Goal: Task Accomplishment & Management: Manage account settings

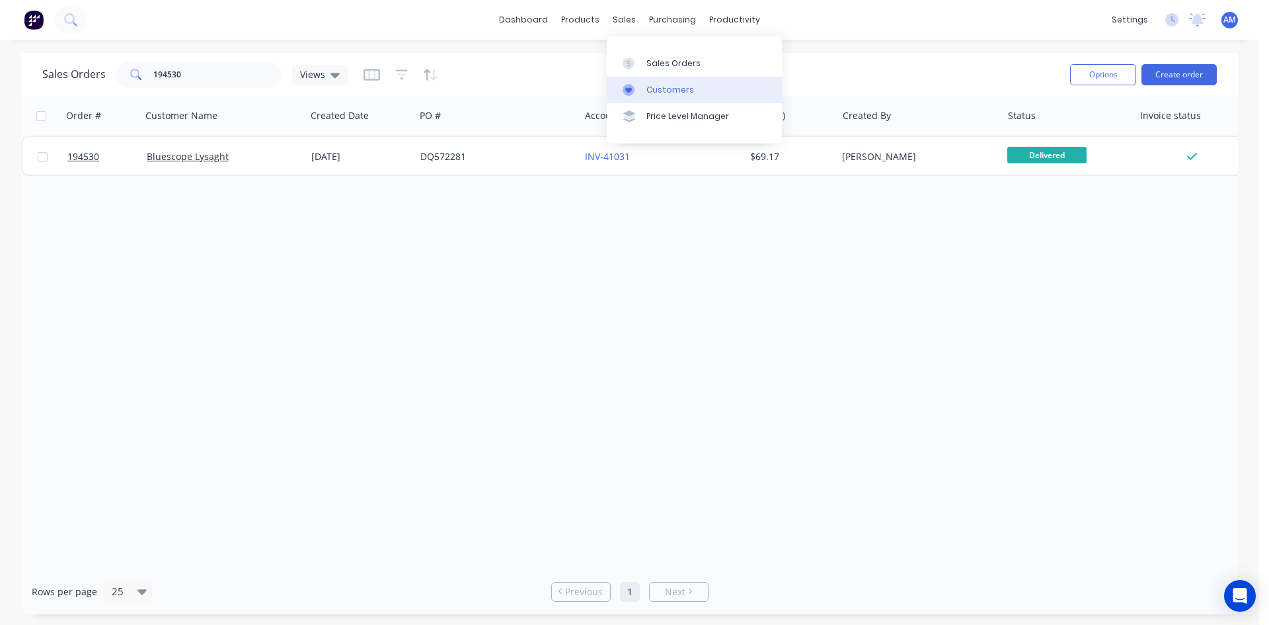
click at [664, 88] on div "Customers" at bounding box center [671, 90] width 48 height 12
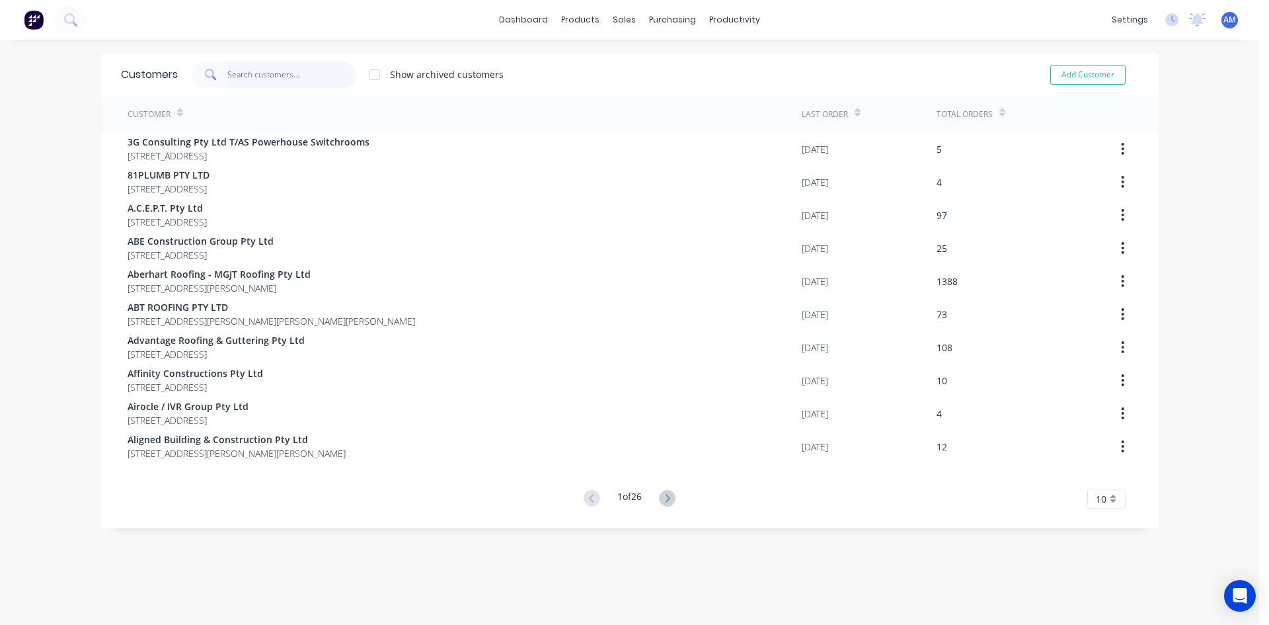
click at [317, 75] on input "text" at bounding box center [291, 74] width 129 height 26
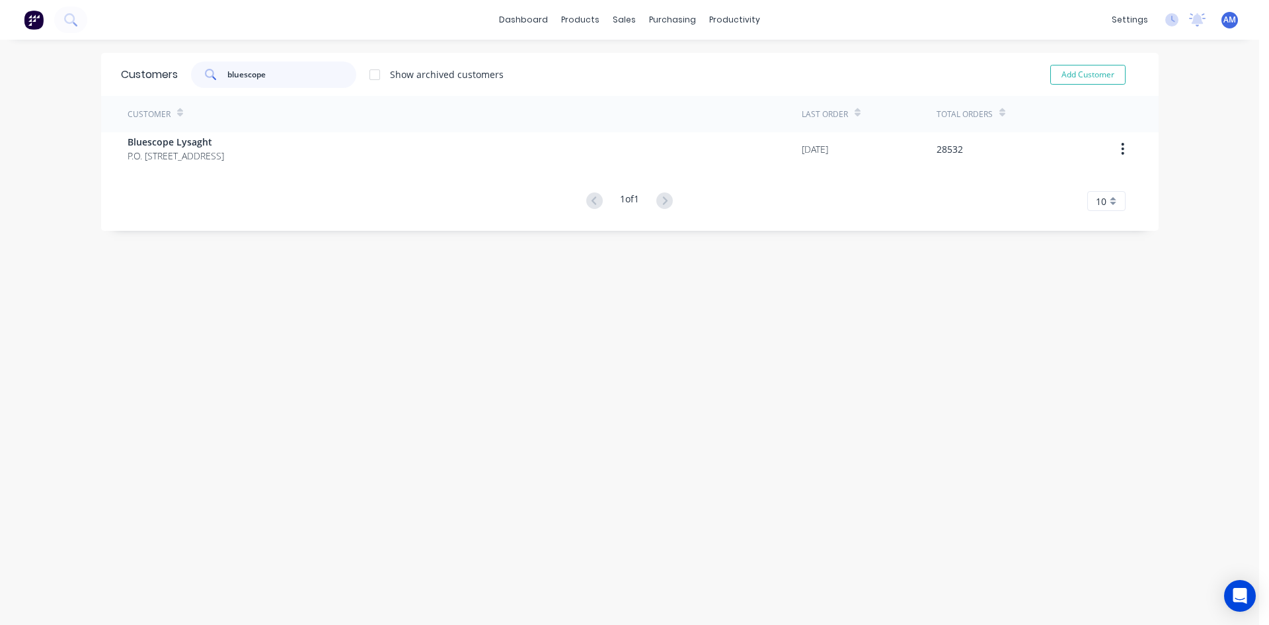
type input "bluescope"
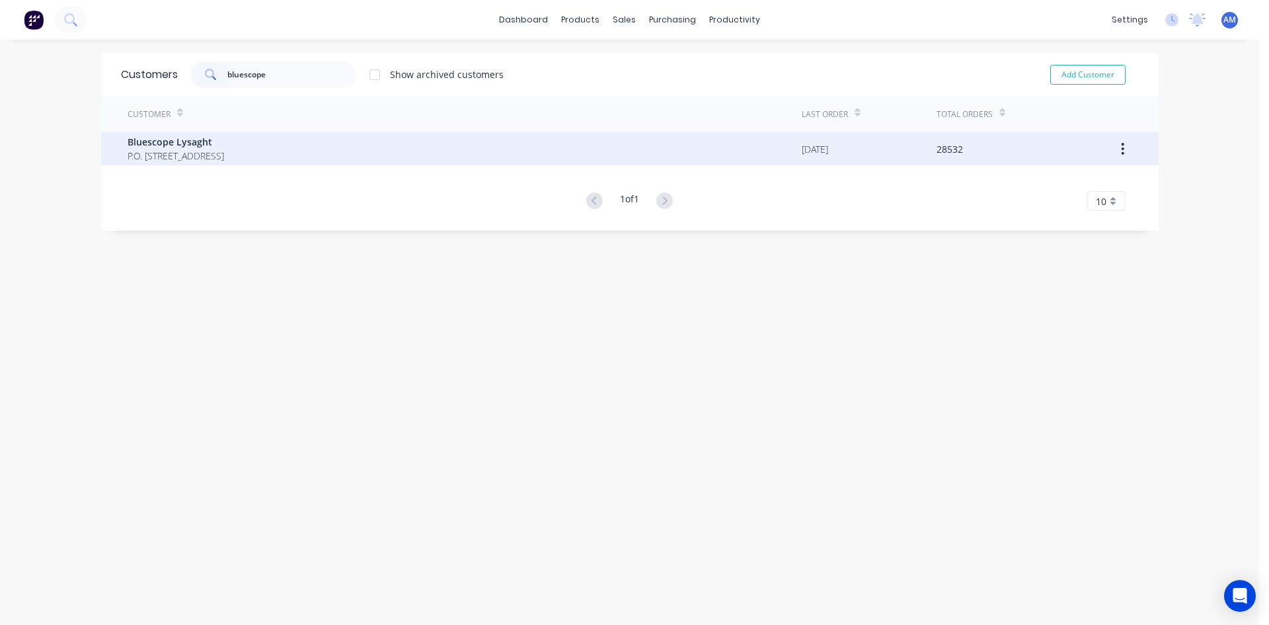
click at [224, 159] on span "P.O. [STREET_ADDRESS]" at bounding box center [176, 156] width 97 height 14
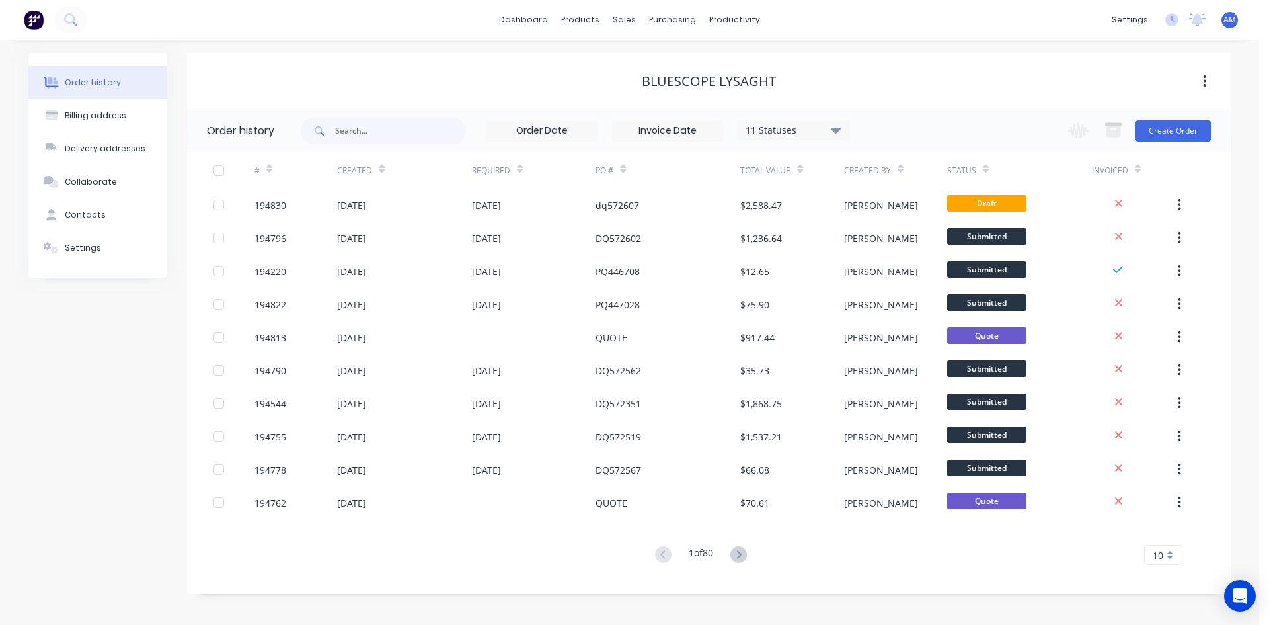
click at [701, 132] on input at bounding box center [667, 131] width 111 height 20
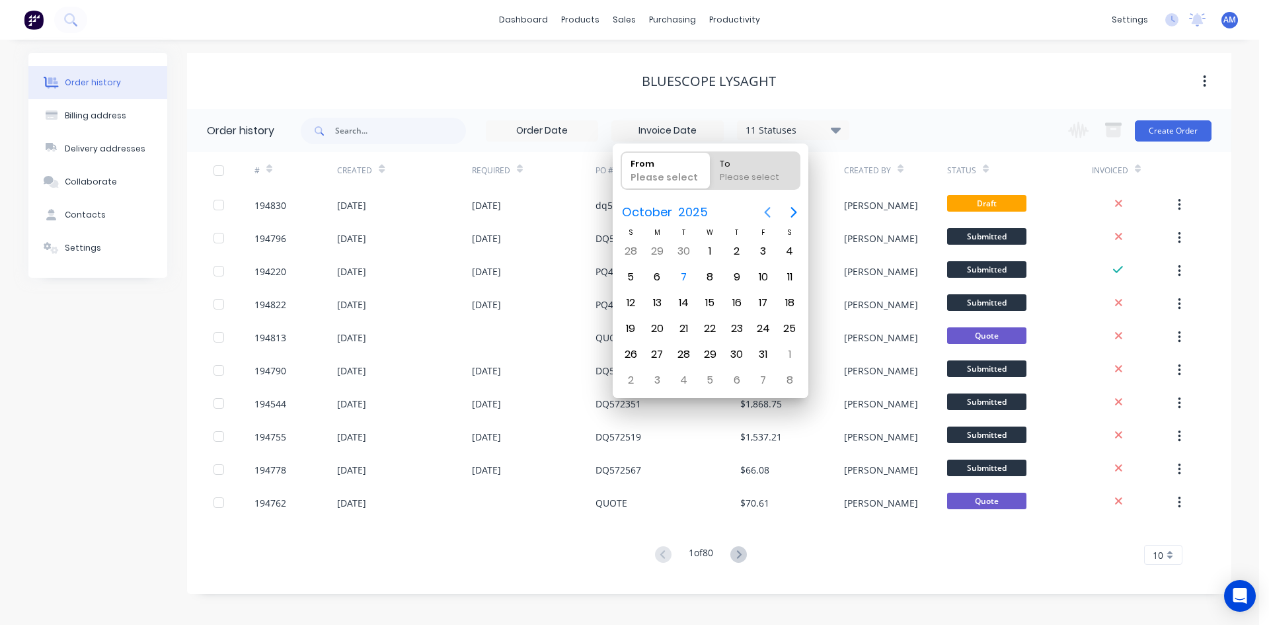
click at [769, 208] on icon "Previous page" at bounding box center [767, 212] width 6 height 11
click at [770, 204] on icon "Previous page" at bounding box center [768, 212] width 16 height 16
click at [761, 245] on div "1" at bounding box center [764, 251] width 20 height 20
type input "[DATE]"
radio input "false"
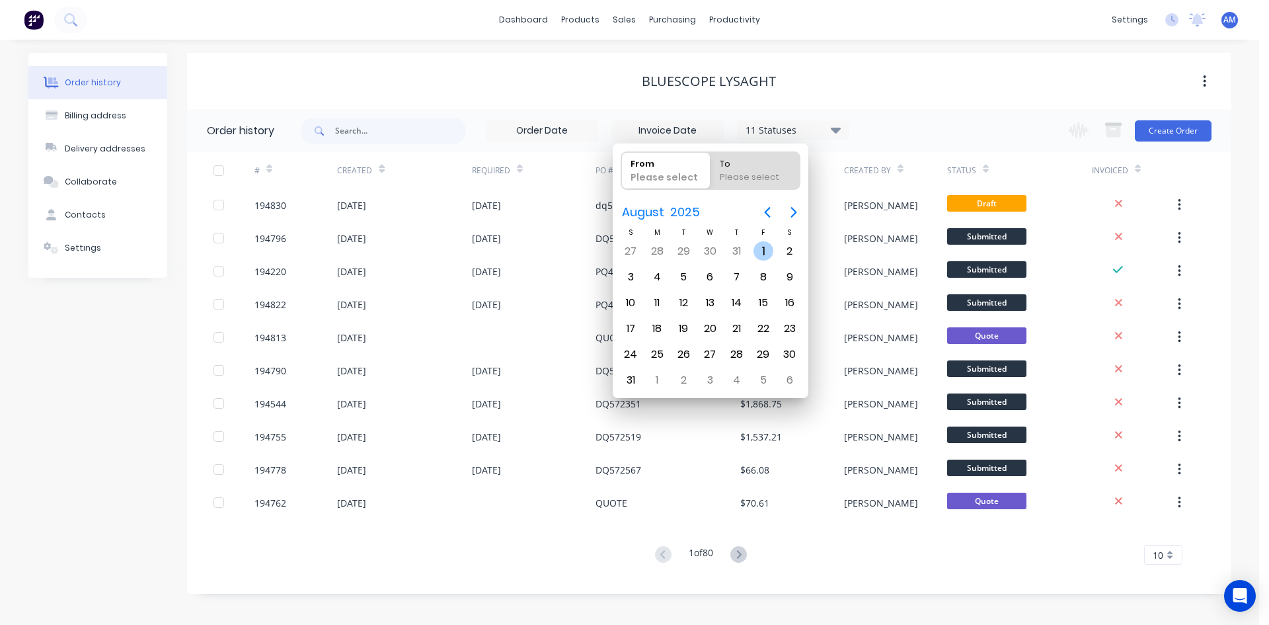
radio input "true"
click at [758, 251] on div "1" at bounding box center [764, 251] width 20 height 20
type input "[DATE] - [DATE]"
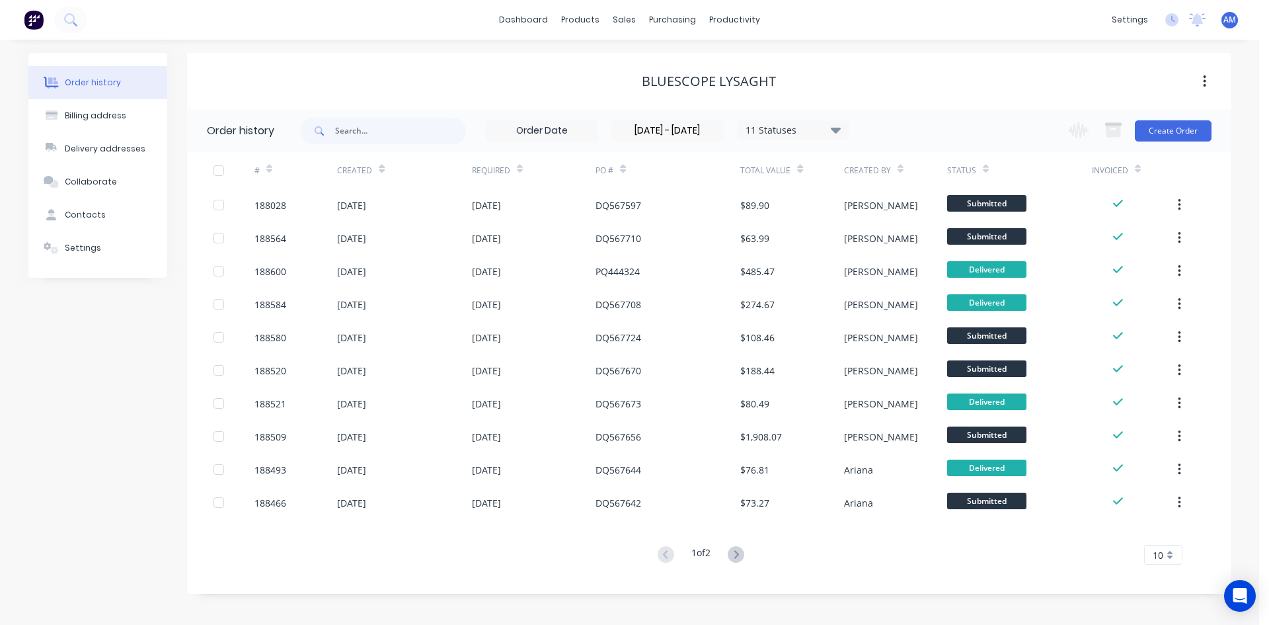
click at [694, 126] on input "[DATE] - [DATE]" at bounding box center [667, 131] width 111 height 20
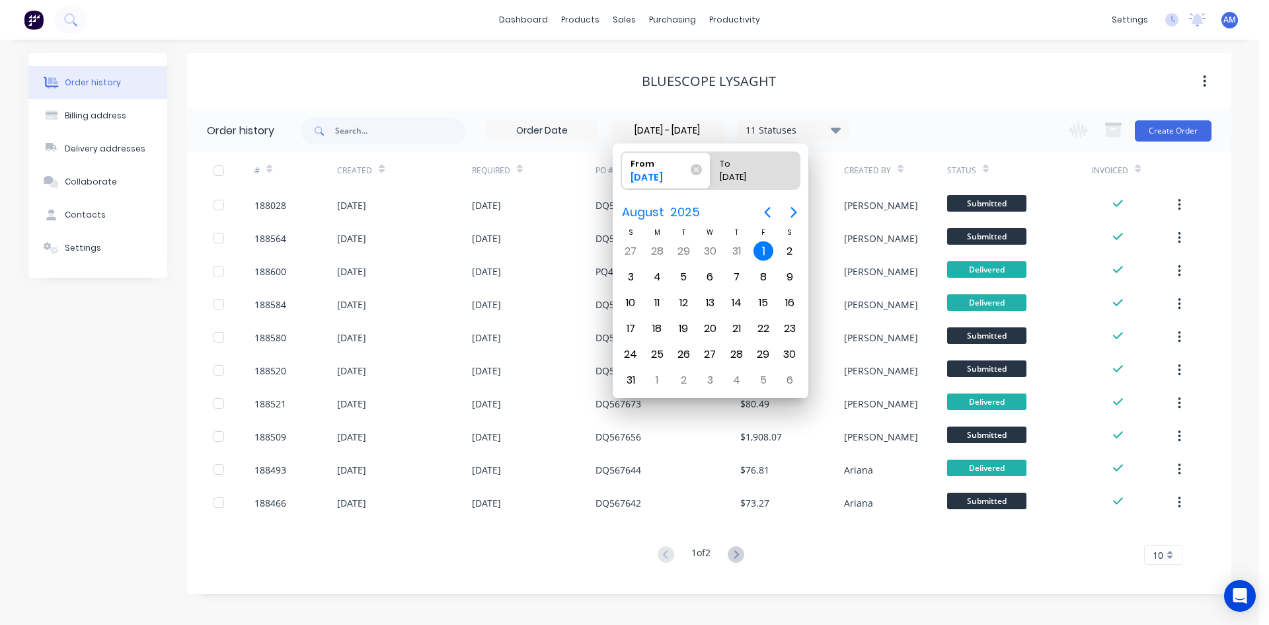
click at [758, 246] on div "1" at bounding box center [764, 251] width 20 height 20
radio input "false"
radio input "true"
drag, startPoint x: 628, startPoint y: 378, endPoint x: 629, endPoint y: 368, distance: 10.7
click at [628, 378] on div "31" at bounding box center [631, 380] width 20 height 20
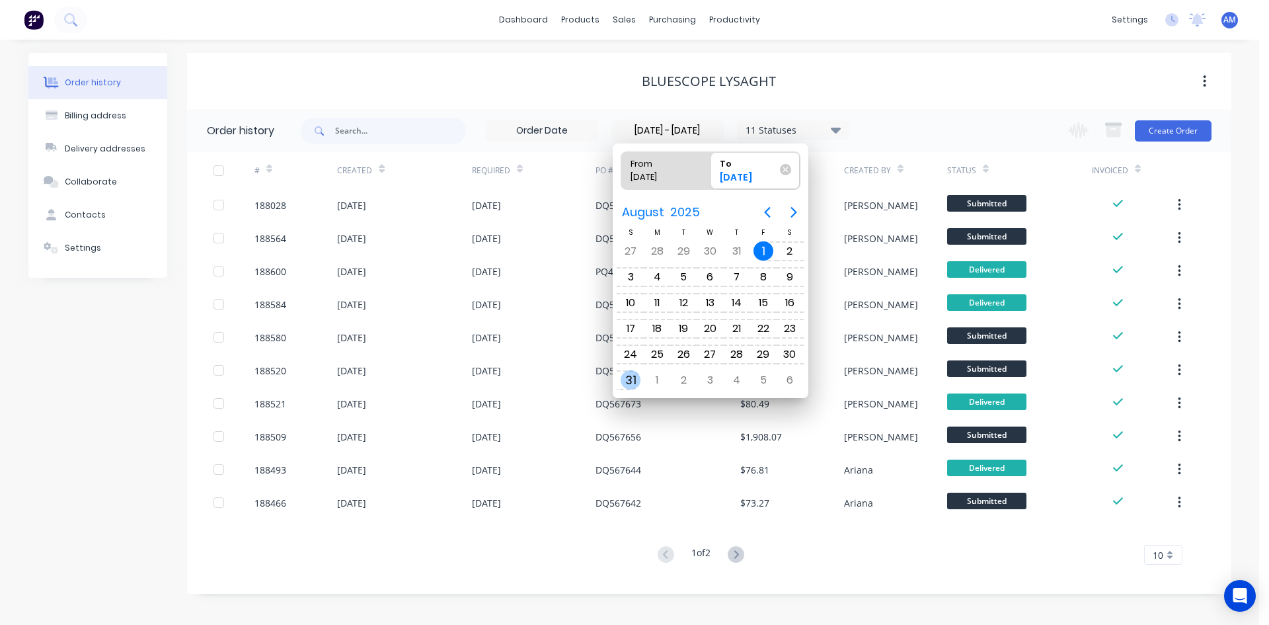
type input "[DATE] - [DATE]"
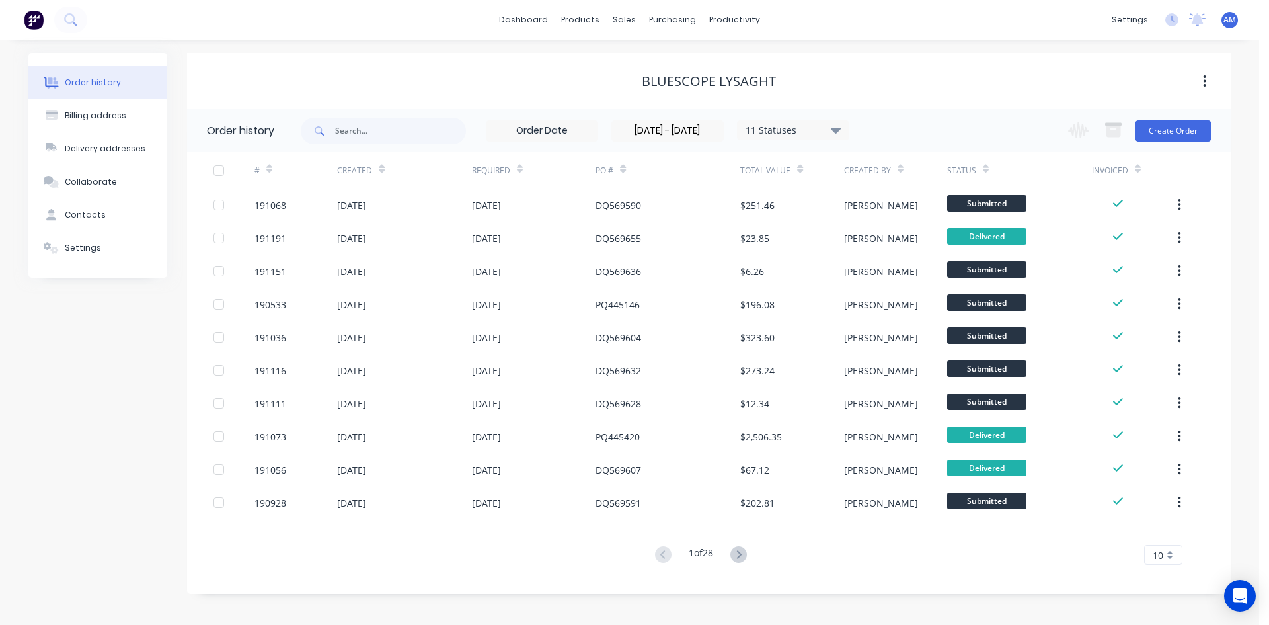
click at [1177, 551] on div "10" at bounding box center [1163, 555] width 38 height 20
click at [1176, 539] on div "35" at bounding box center [1163, 532] width 37 height 23
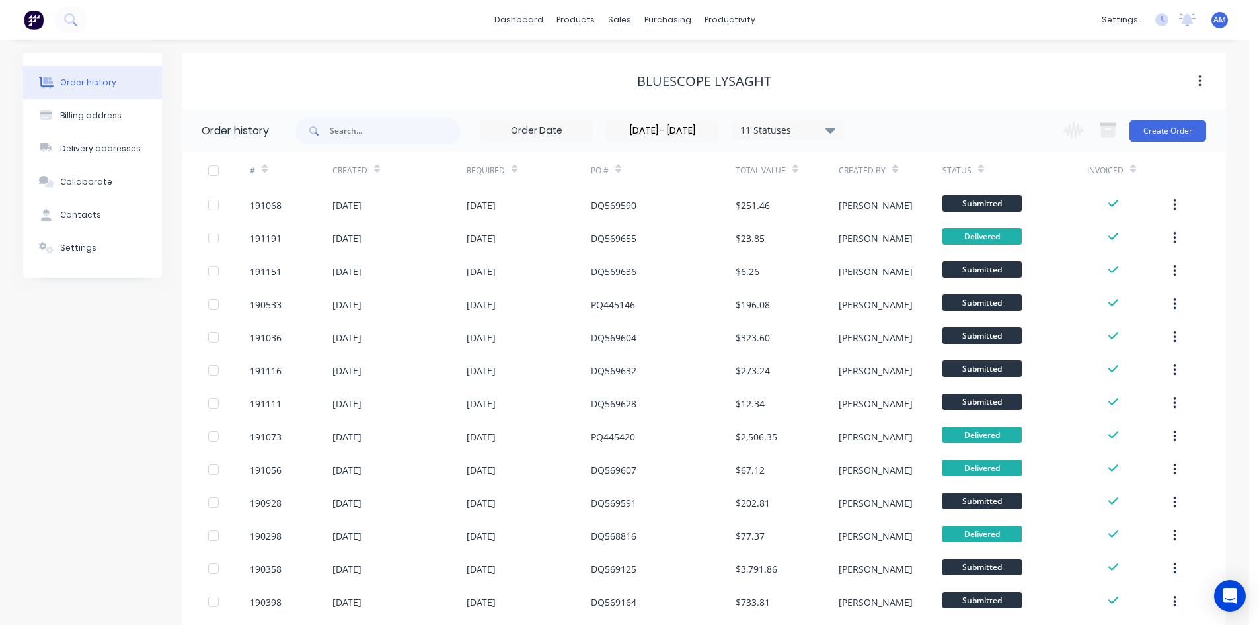
click at [212, 170] on div at bounding box center [213, 170] width 26 height 26
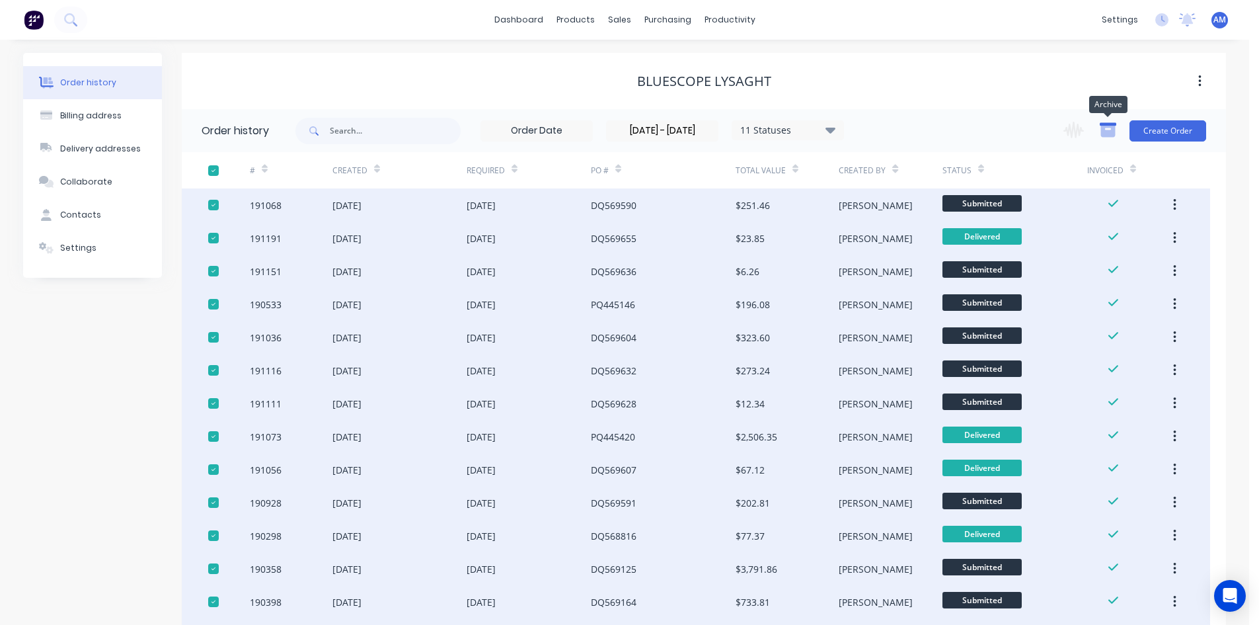
click at [1116, 129] on icon "button" at bounding box center [1108, 130] width 17 height 17
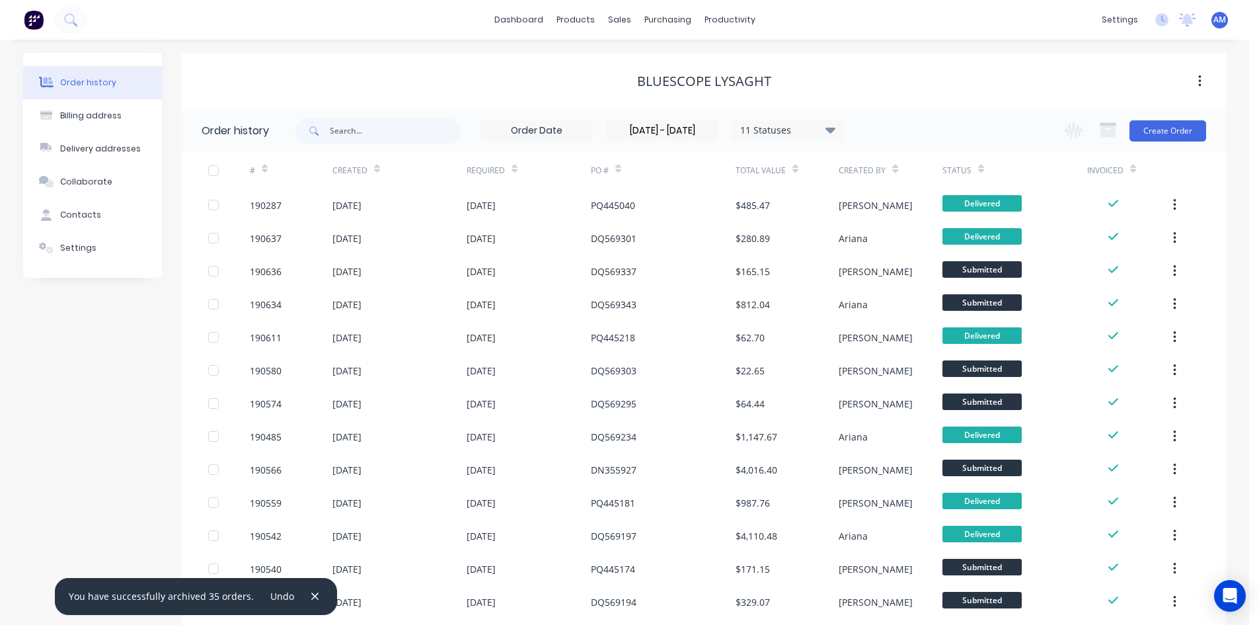
click at [216, 173] on div at bounding box center [213, 170] width 26 height 26
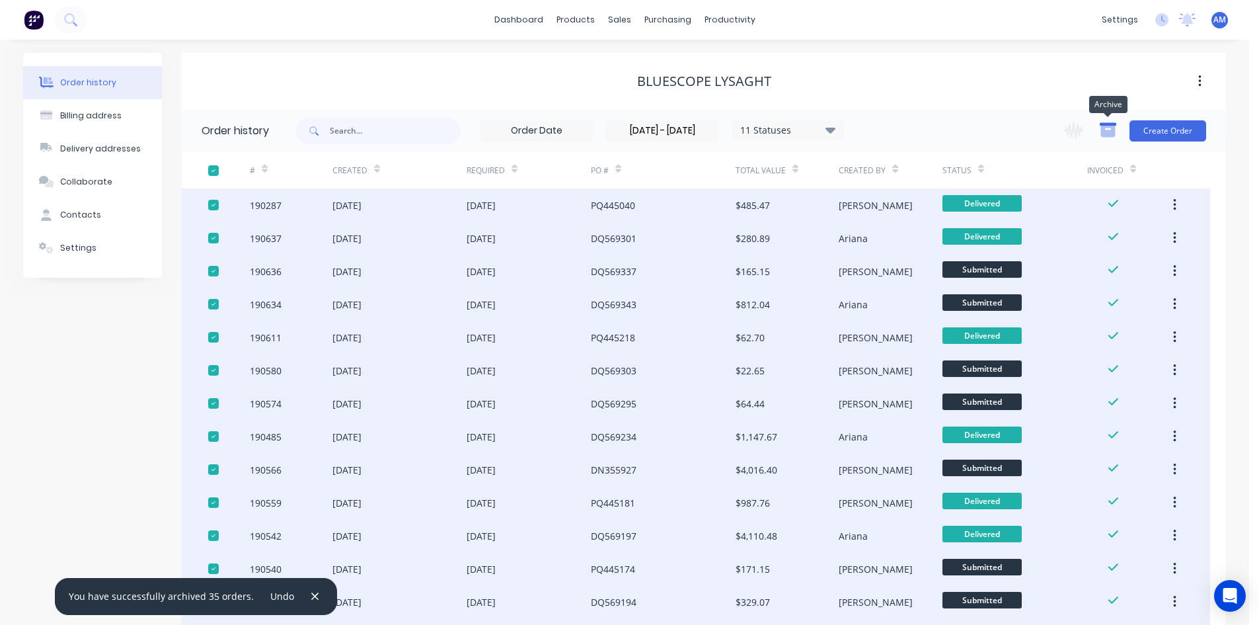
click at [1111, 129] on icon "button" at bounding box center [1108, 130] width 17 height 17
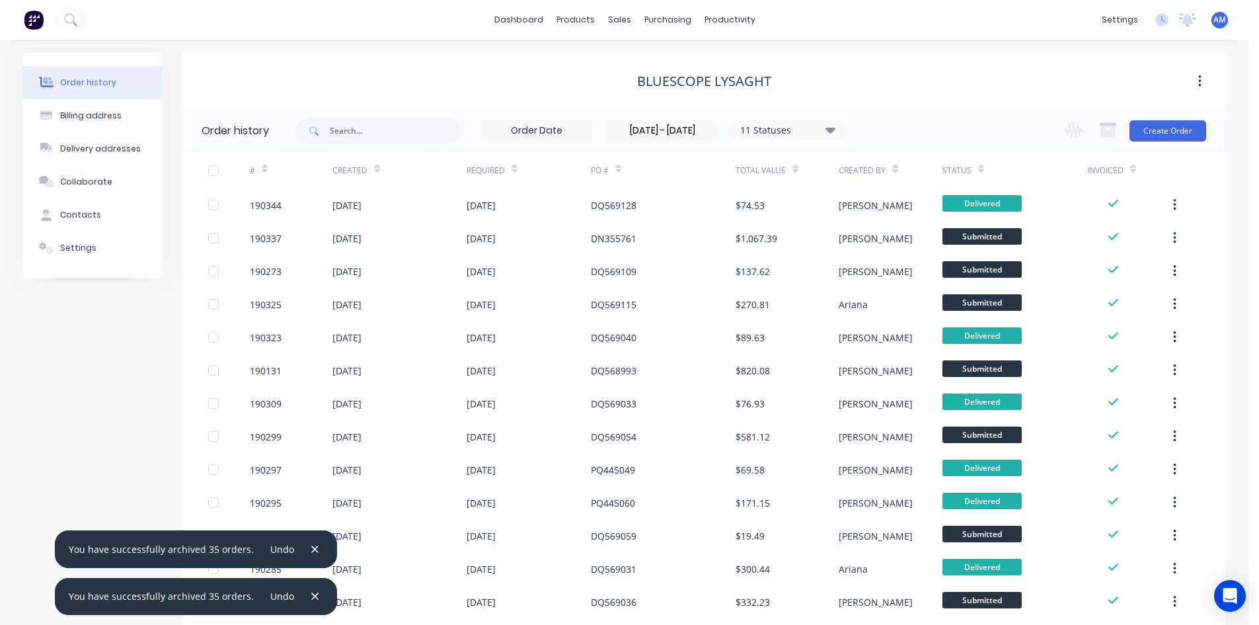
click at [582, 126] on input at bounding box center [536, 131] width 111 height 20
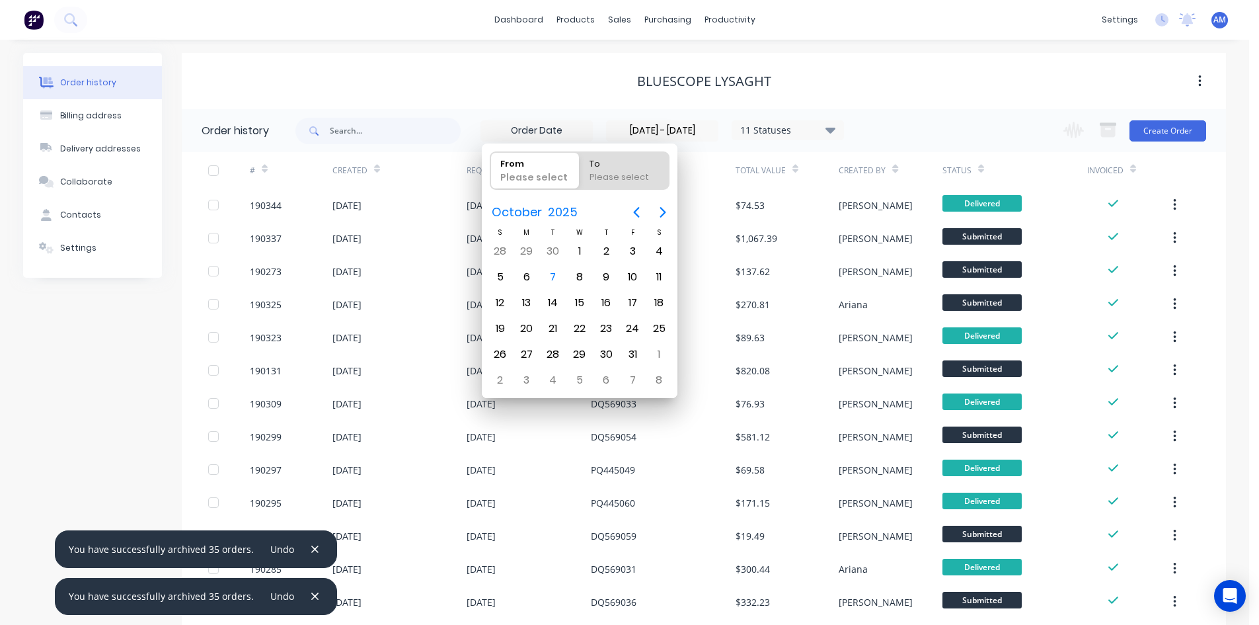
click at [660, 124] on input "[DATE] - [DATE]" at bounding box center [662, 131] width 111 height 20
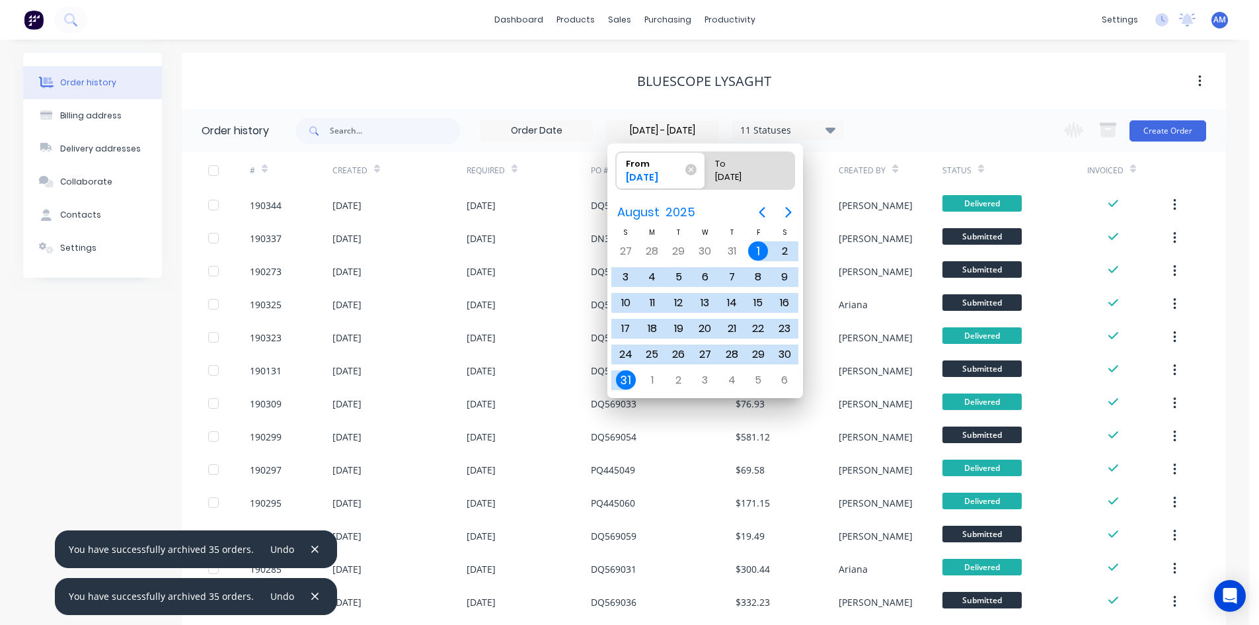
click at [557, 129] on input at bounding box center [536, 131] width 111 height 20
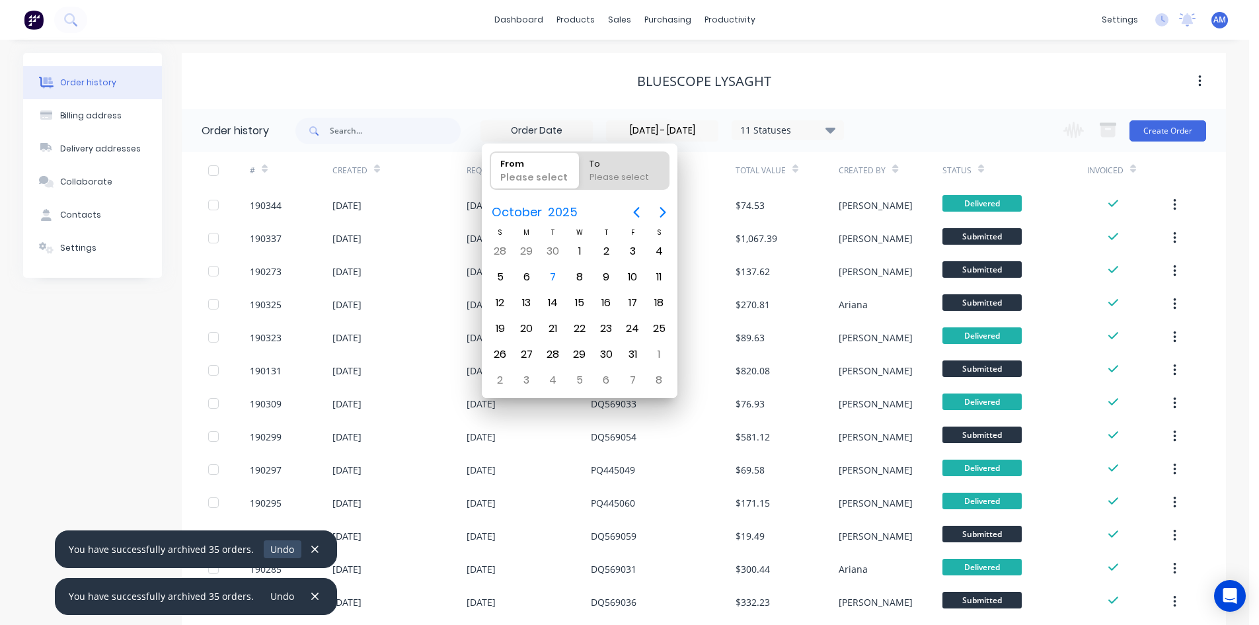
click at [274, 550] on button "Undo" at bounding box center [283, 549] width 38 height 18
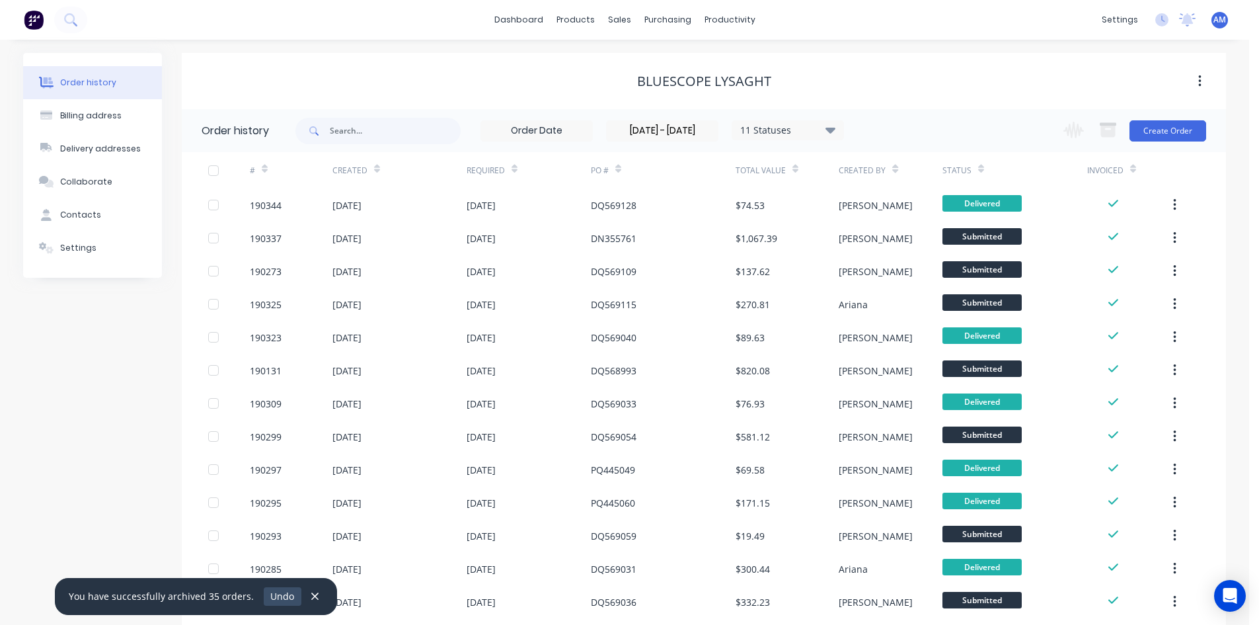
click at [280, 595] on button "Undo" at bounding box center [283, 596] width 38 height 18
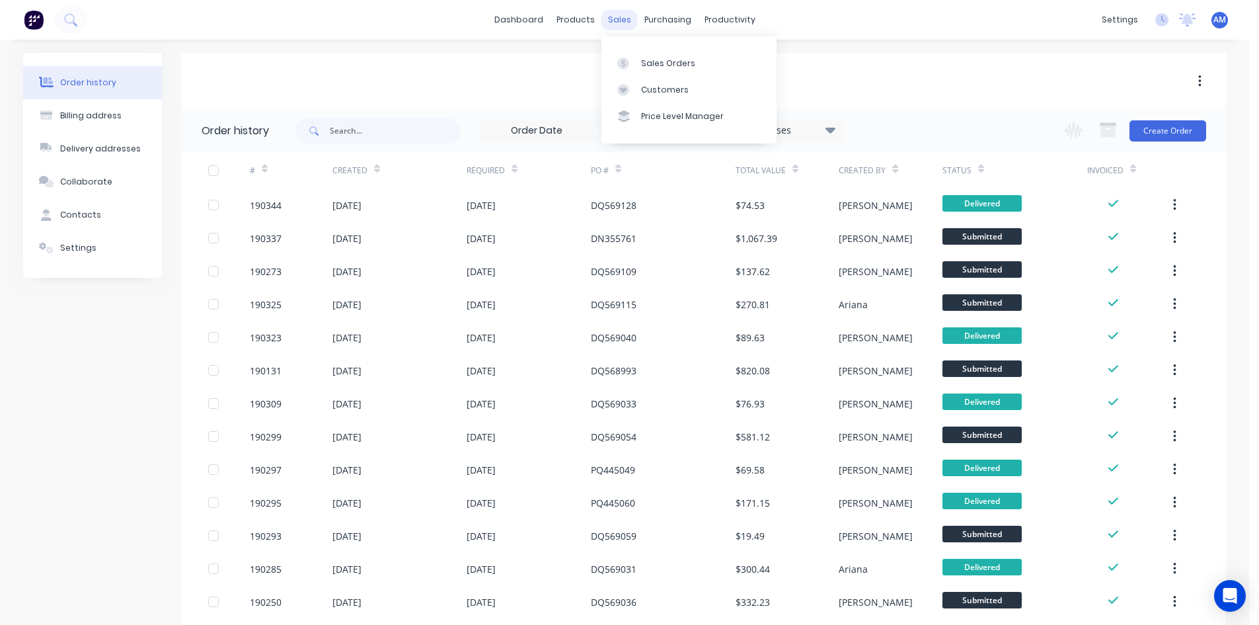
click at [625, 18] on div "sales" at bounding box center [620, 20] width 36 height 20
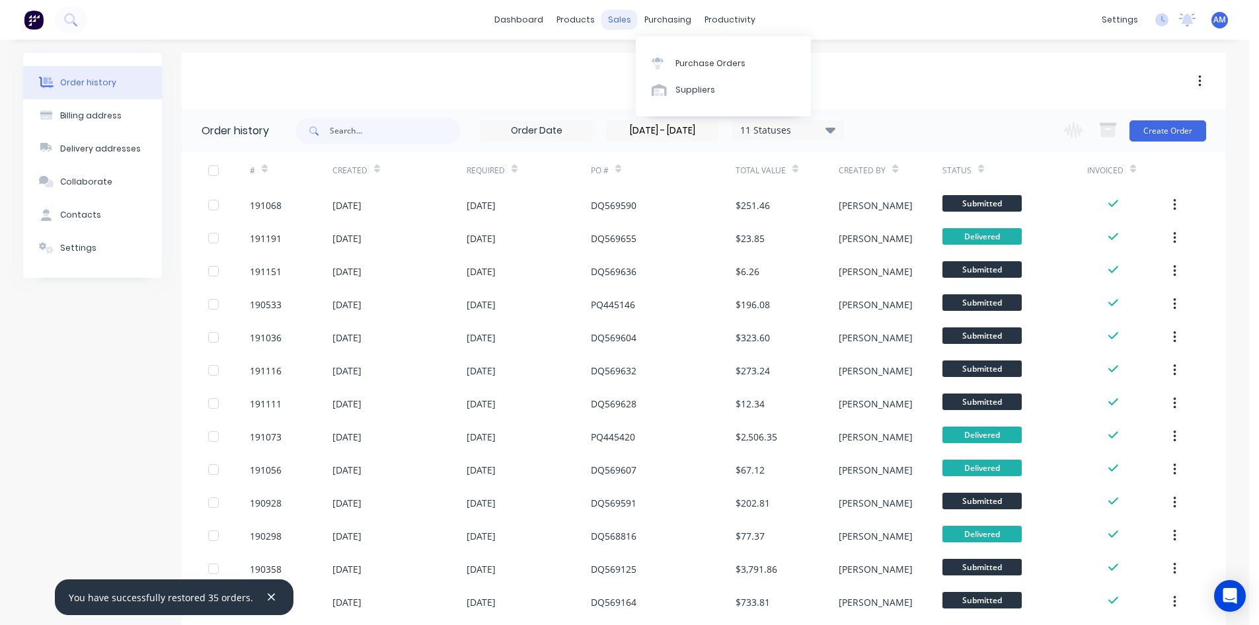
click at [621, 21] on div "sales" at bounding box center [620, 20] width 36 height 20
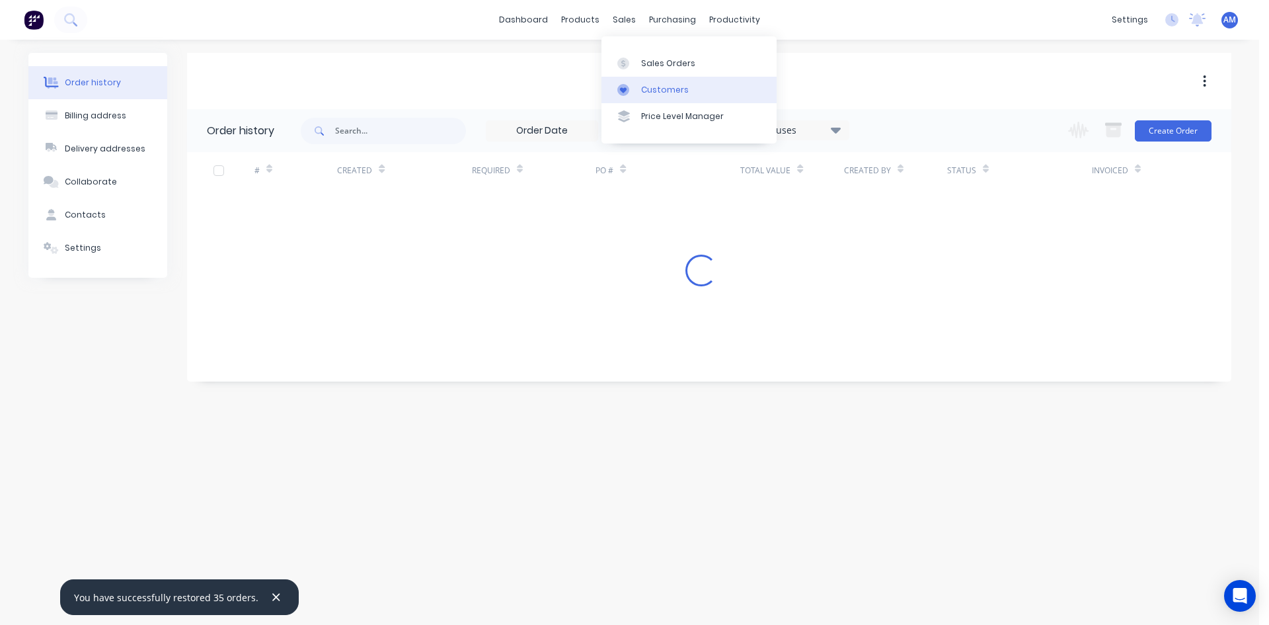
click at [647, 87] on div "Customers" at bounding box center [665, 90] width 48 height 12
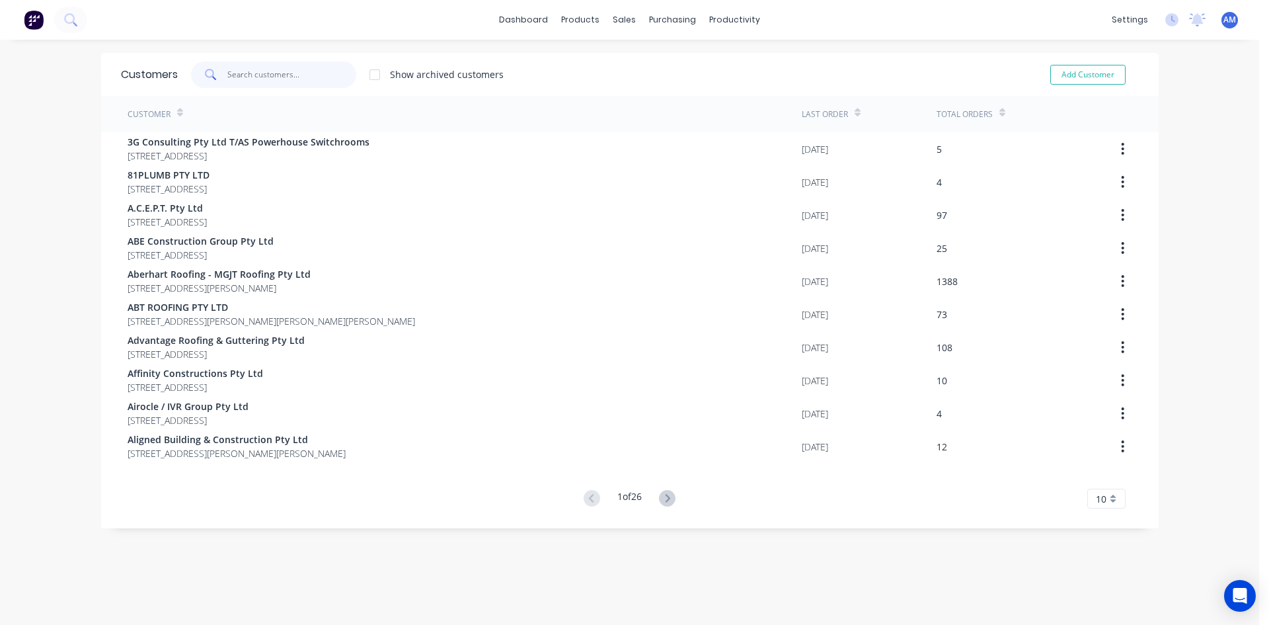
click at [296, 73] on input "text" at bounding box center [291, 74] width 129 height 26
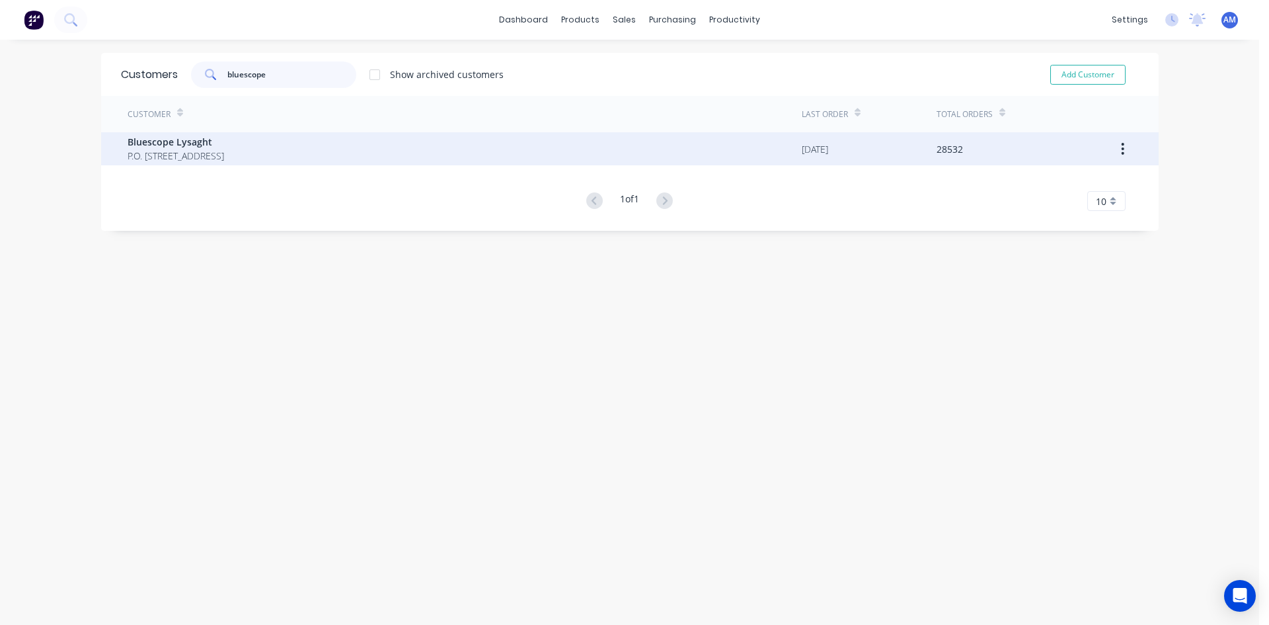
type input "bluescope"
click at [224, 150] on span "P.O. [STREET_ADDRESS]" at bounding box center [176, 156] width 97 height 14
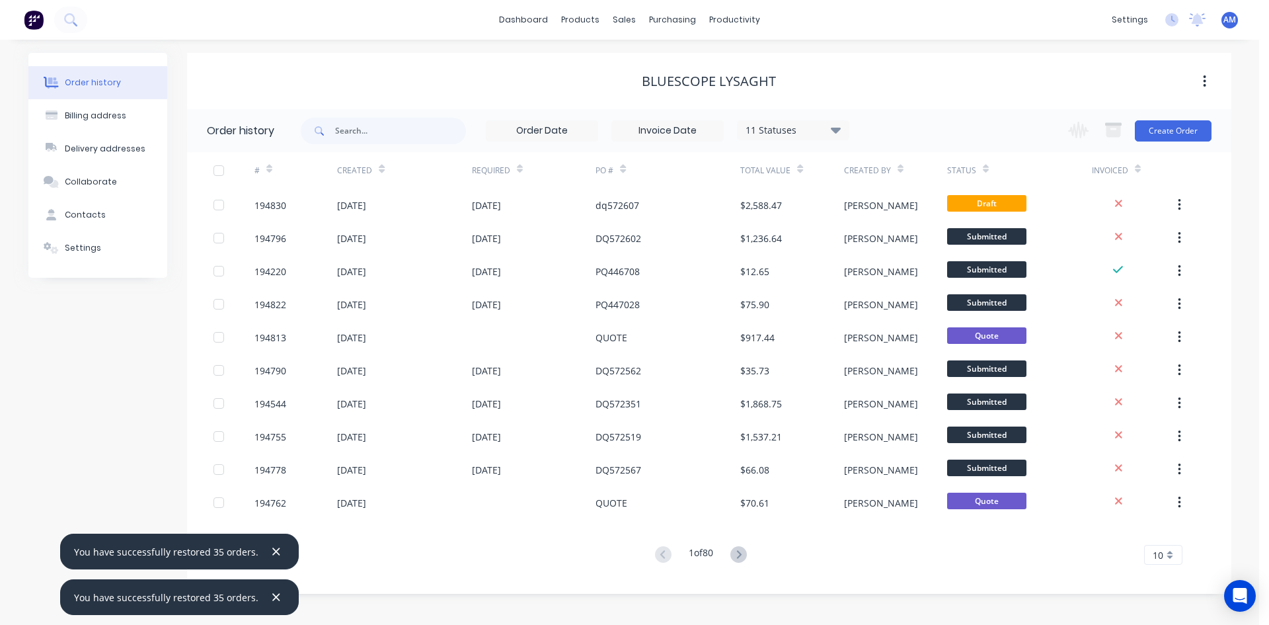
click at [703, 128] on input at bounding box center [667, 131] width 111 height 20
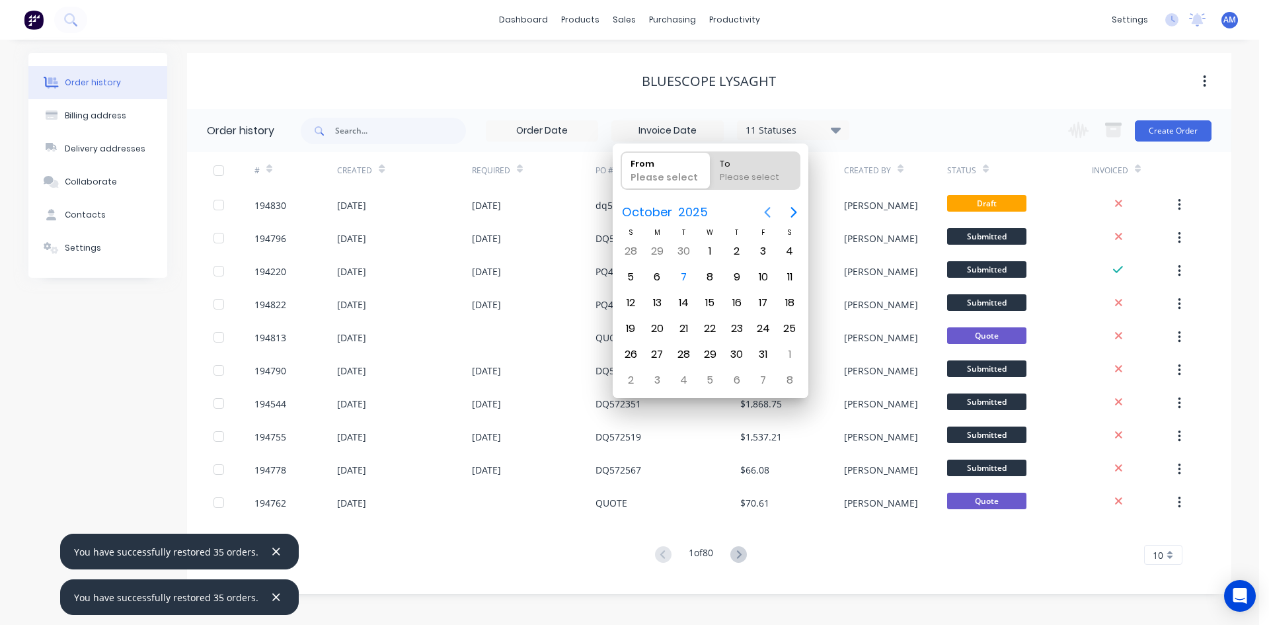
click at [768, 210] on icon "Previous page" at bounding box center [767, 212] width 6 height 11
click at [766, 245] on div "1" at bounding box center [764, 251] width 20 height 20
type input "[DATE]"
radio input "false"
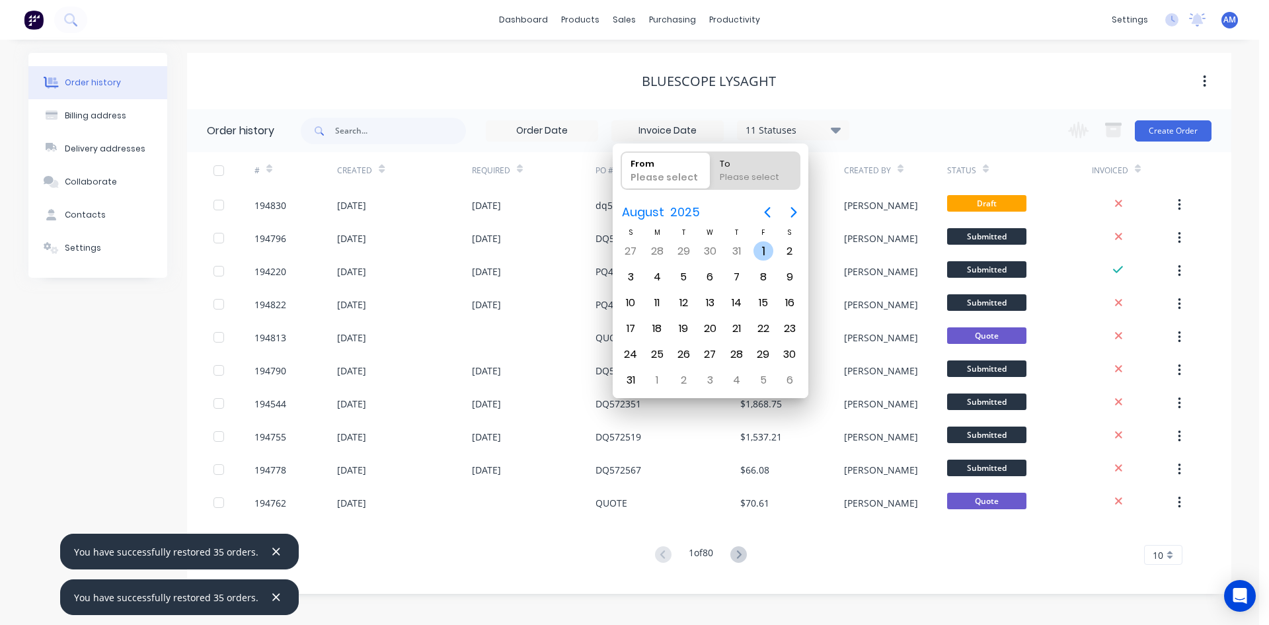
radio input "true"
click at [631, 375] on div "31" at bounding box center [631, 380] width 20 height 20
type input "[DATE] - [DATE]"
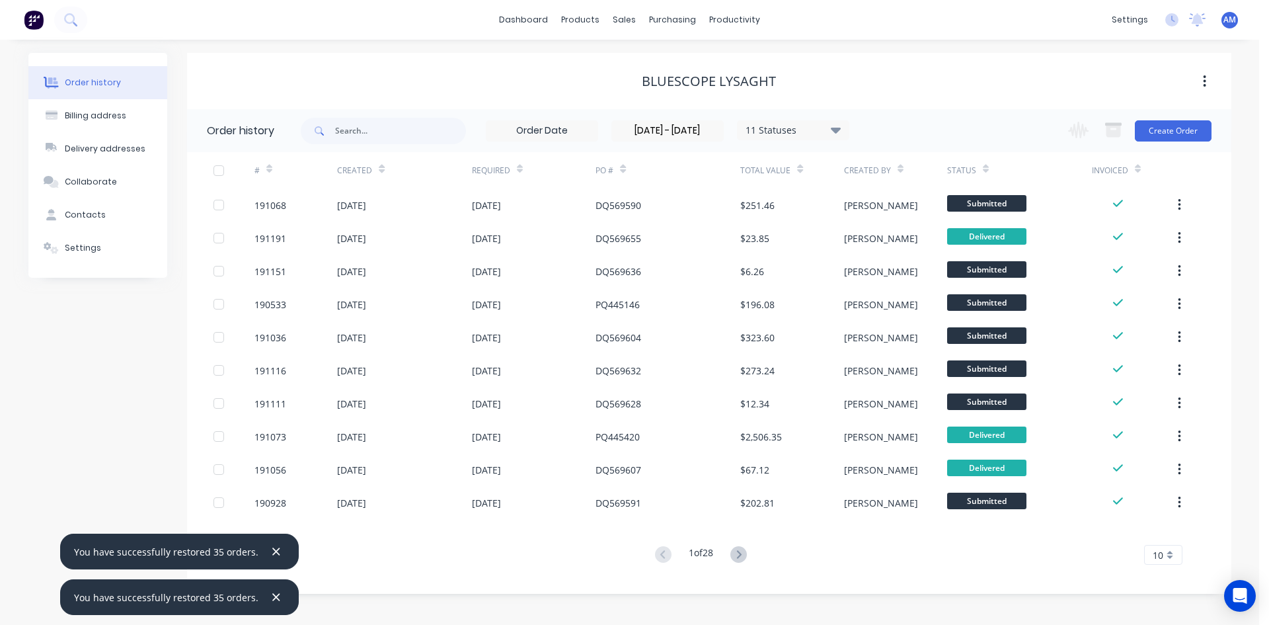
click at [1167, 555] on div "10" at bounding box center [1163, 555] width 38 height 20
click at [1162, 541] on div "35" at bounding box center [1163, 532] width 37 height 23
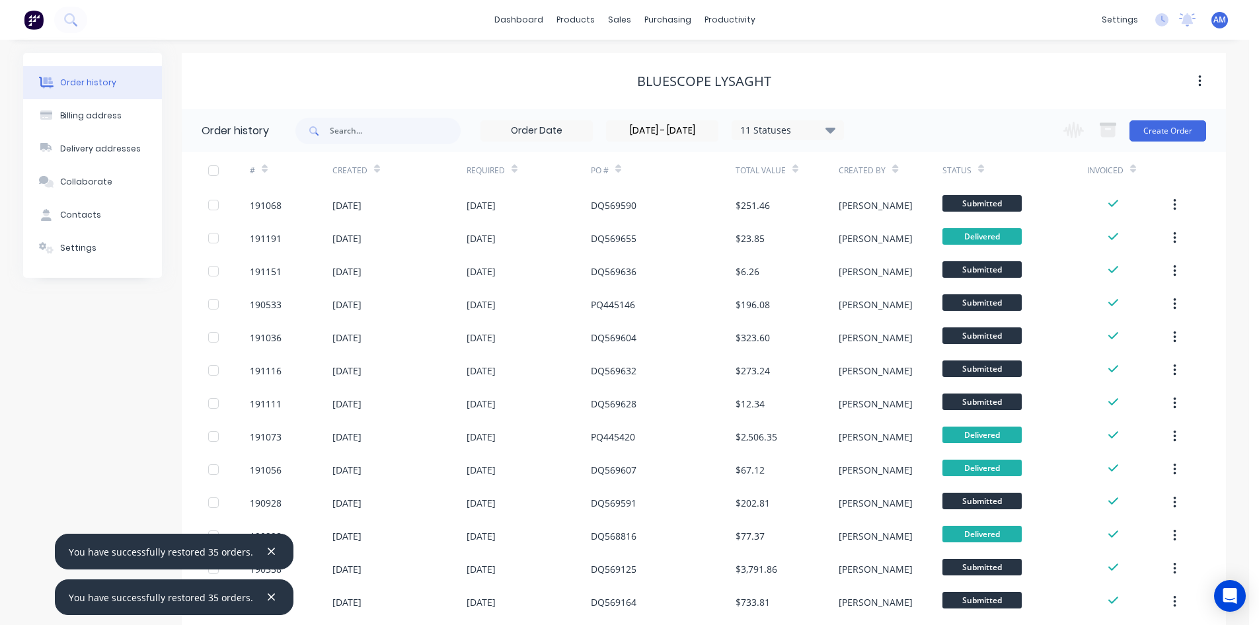
click at [214, 170] on div at bounding box center [213, 170] width 26 height 26
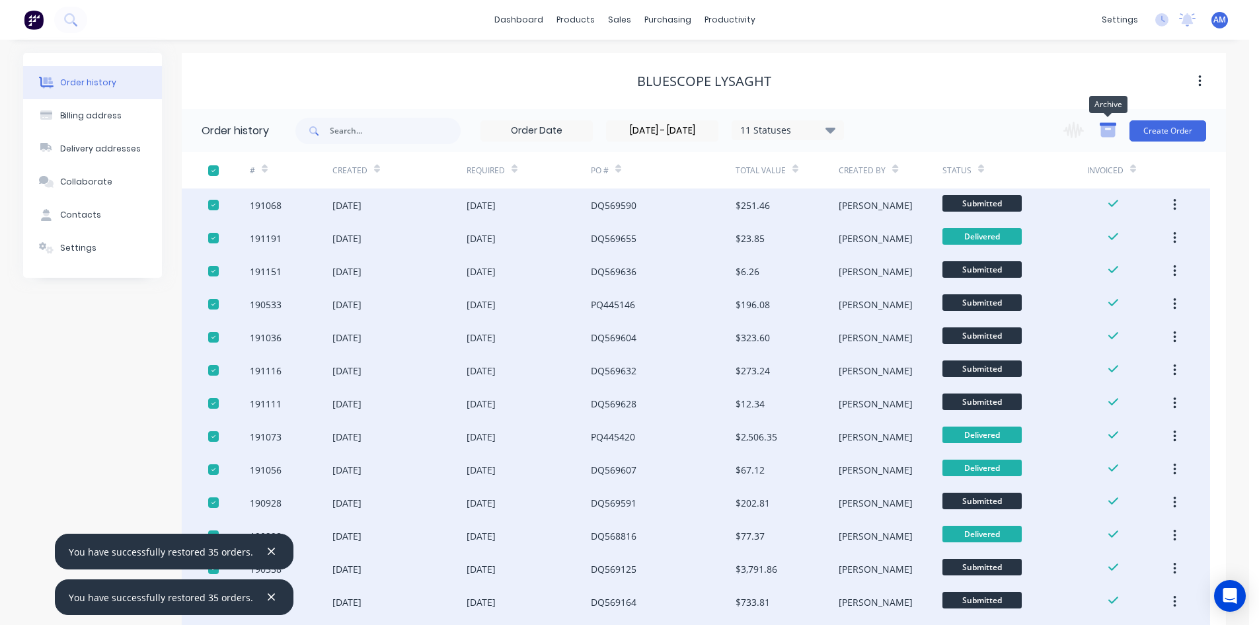
click at [1105, 128] on icon "button" at bounding box center [1108, 131] width 15 height 11
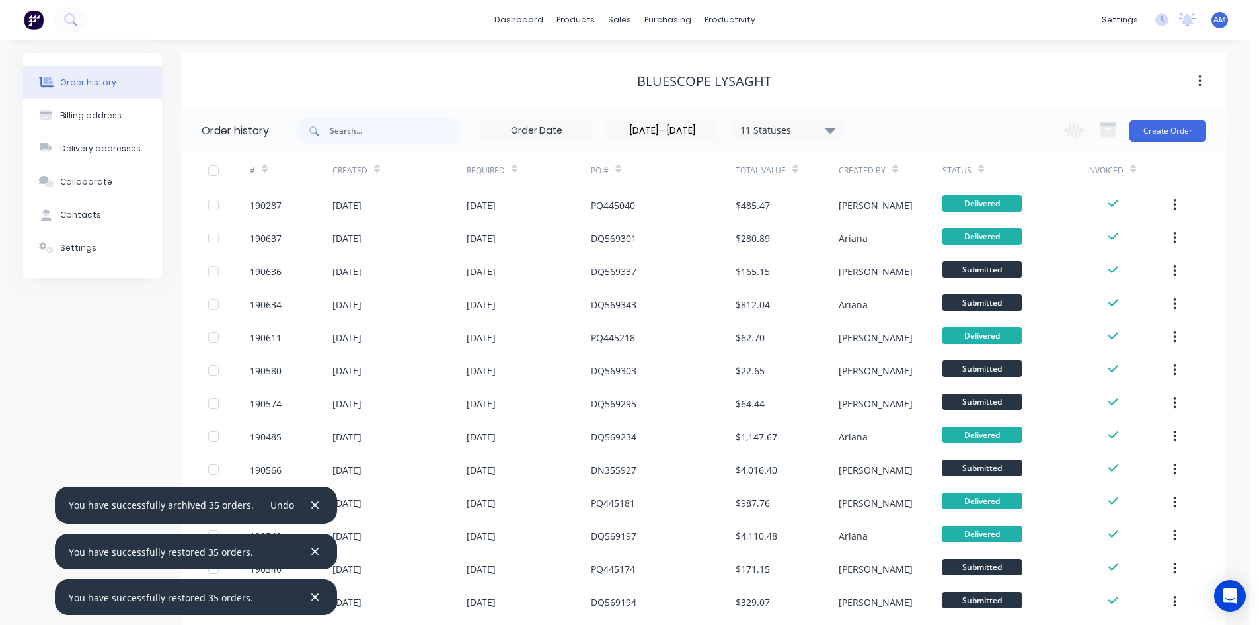
click at [220, 171] on div at bounding box center [213, 170] width 26 height 26
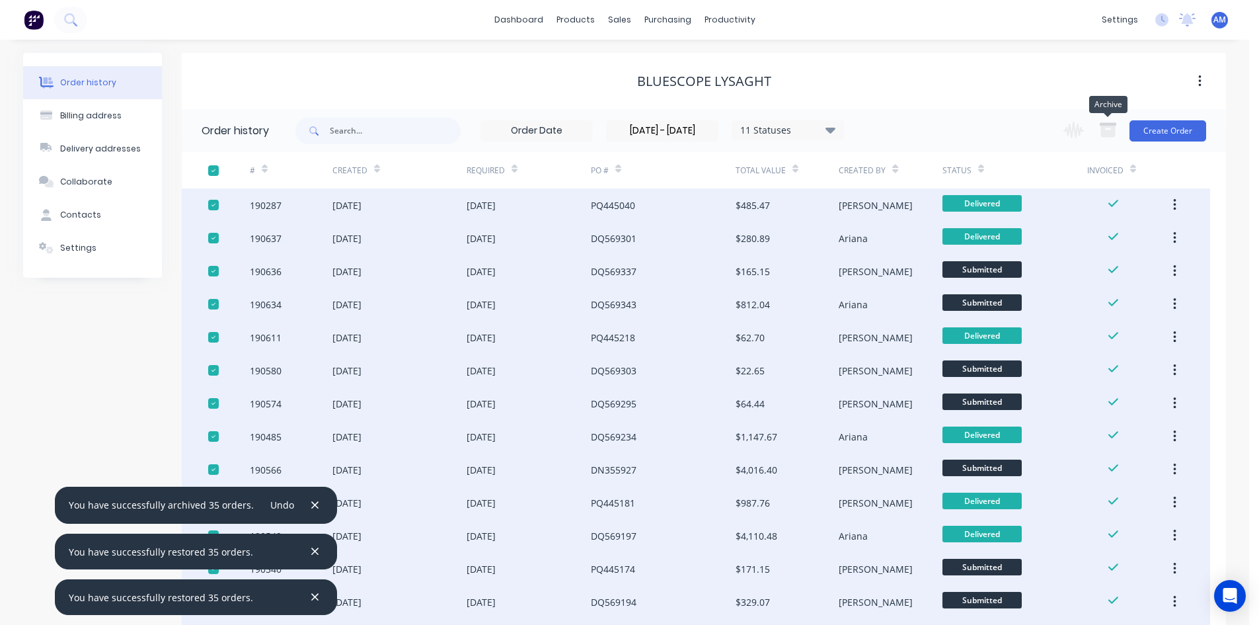
click at [1123, 128] on button "button" at bounding box center [1108, 131] width 32 height 26
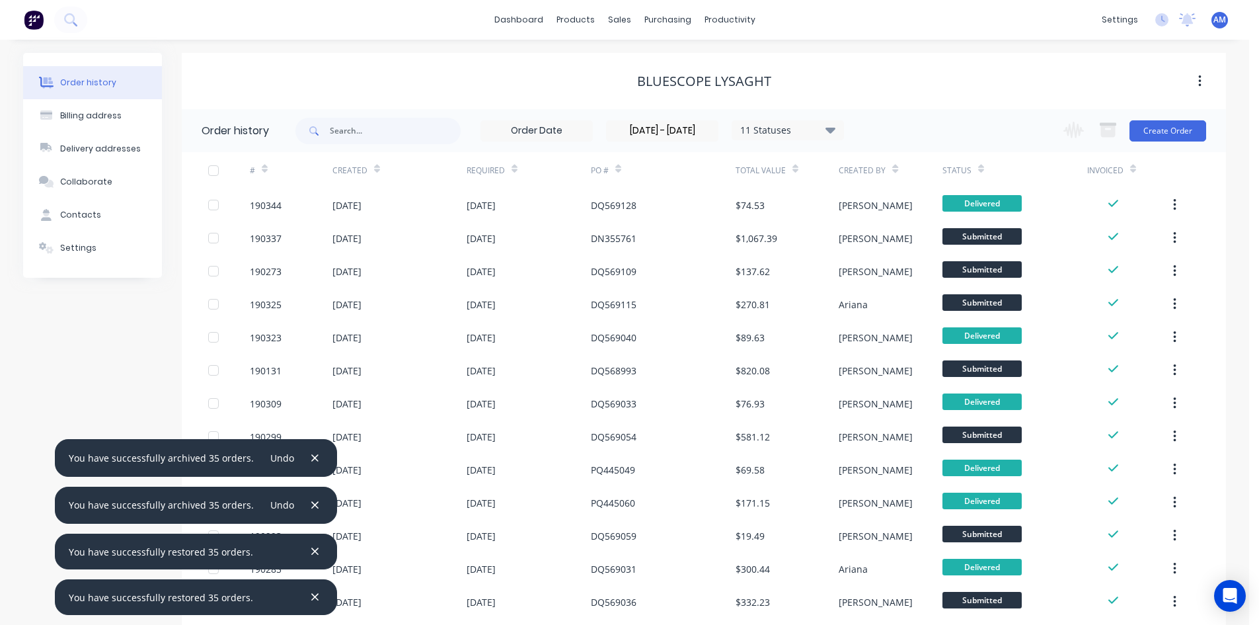
click at [216, 173] on div at bounding box center [213, 170] width 26 height 26
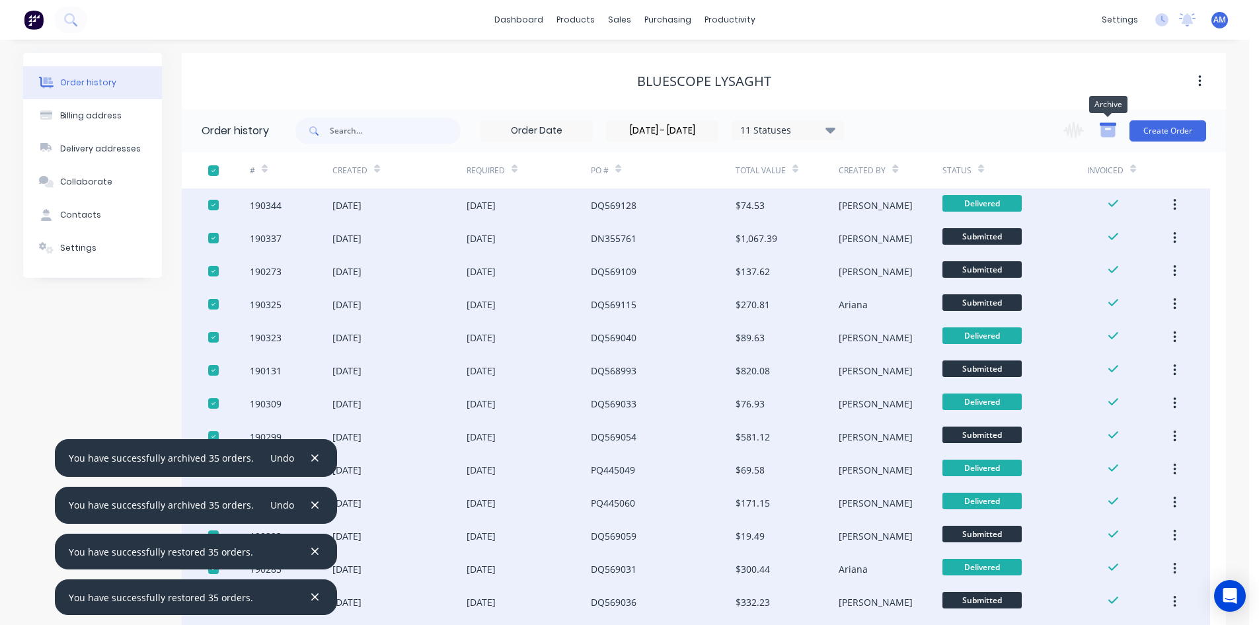
click at [1117, 126] on icon "button" at bounding box center [1108, 130] width 17 height 17
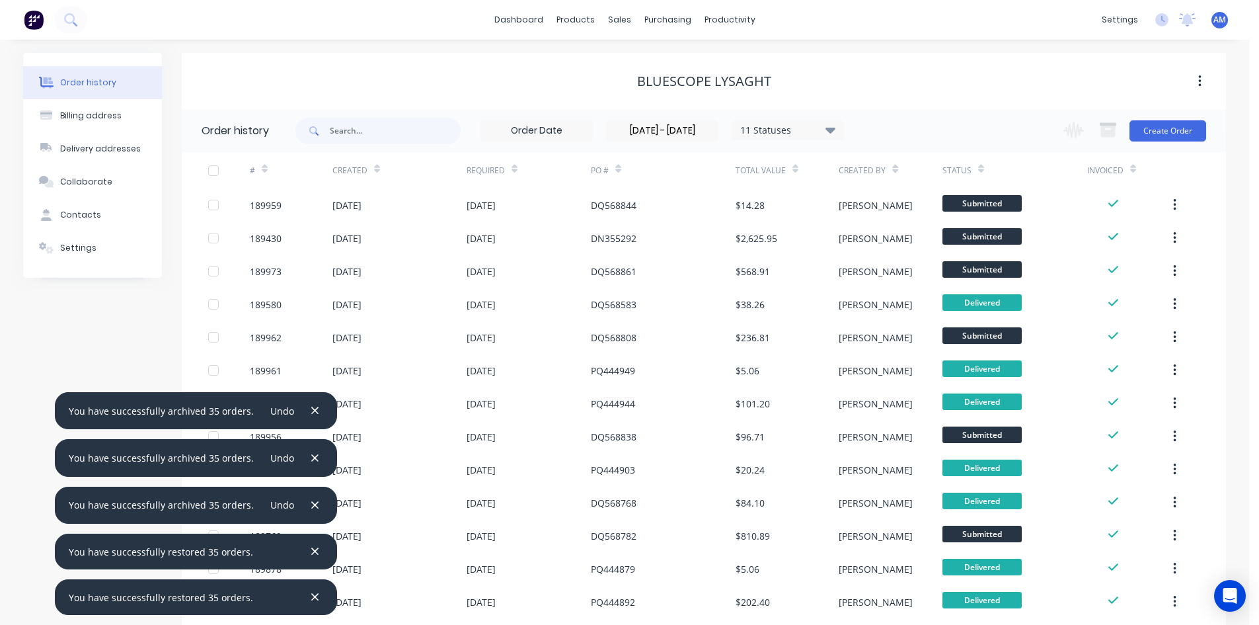
click at [218, 171] on div at bounding box center [213, 170] width 26 height 26
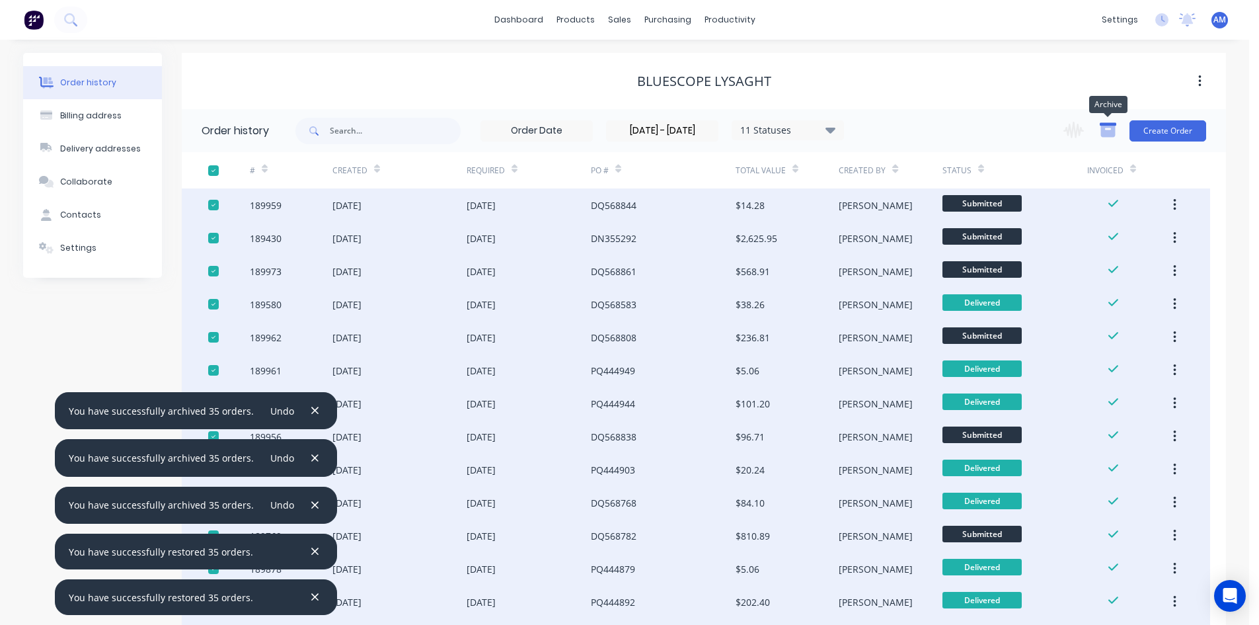
click at [1108, 130] on icon "button" at bounding box center [1108, 130] width 17 height 17
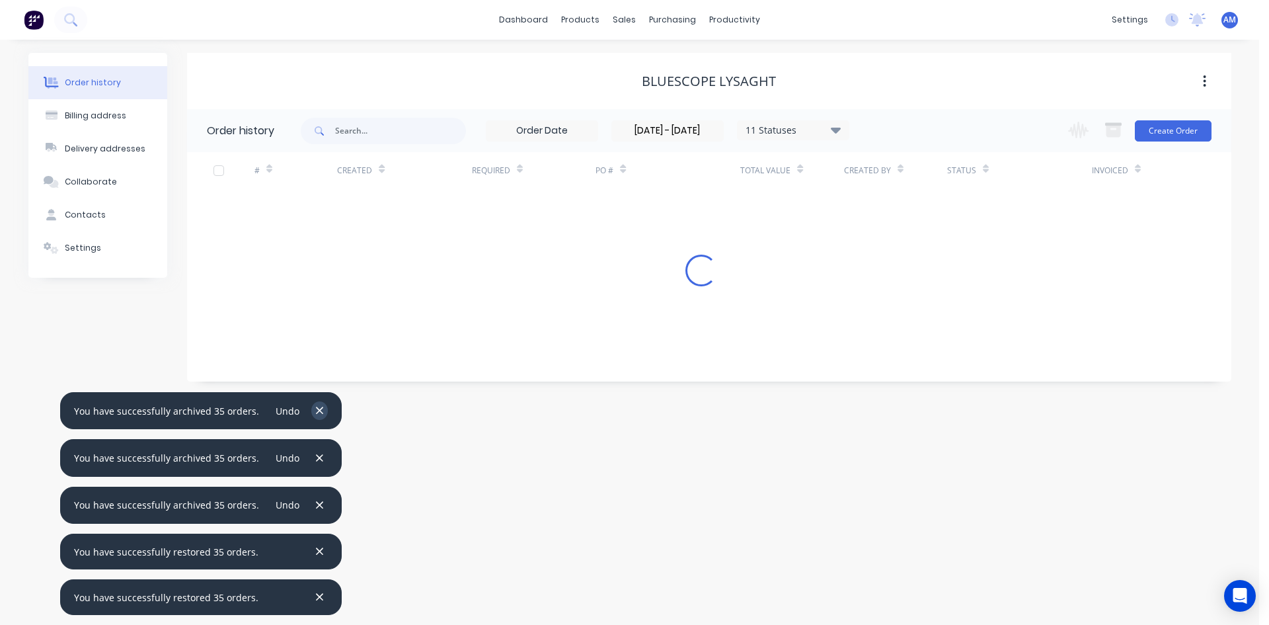
click at [315, 409] on icon "button" at bounding box center [319, 411] width 9 height 12
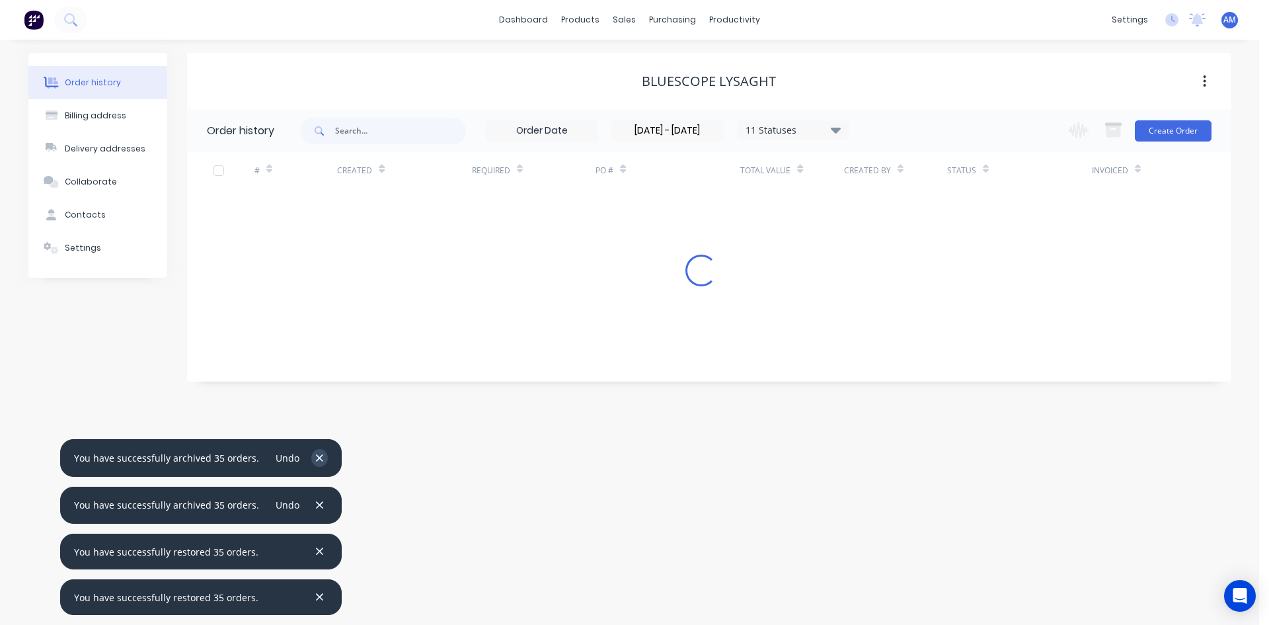
click at [315, 463] on icon "button" at bounding box center [319, 458] width 9 height 12
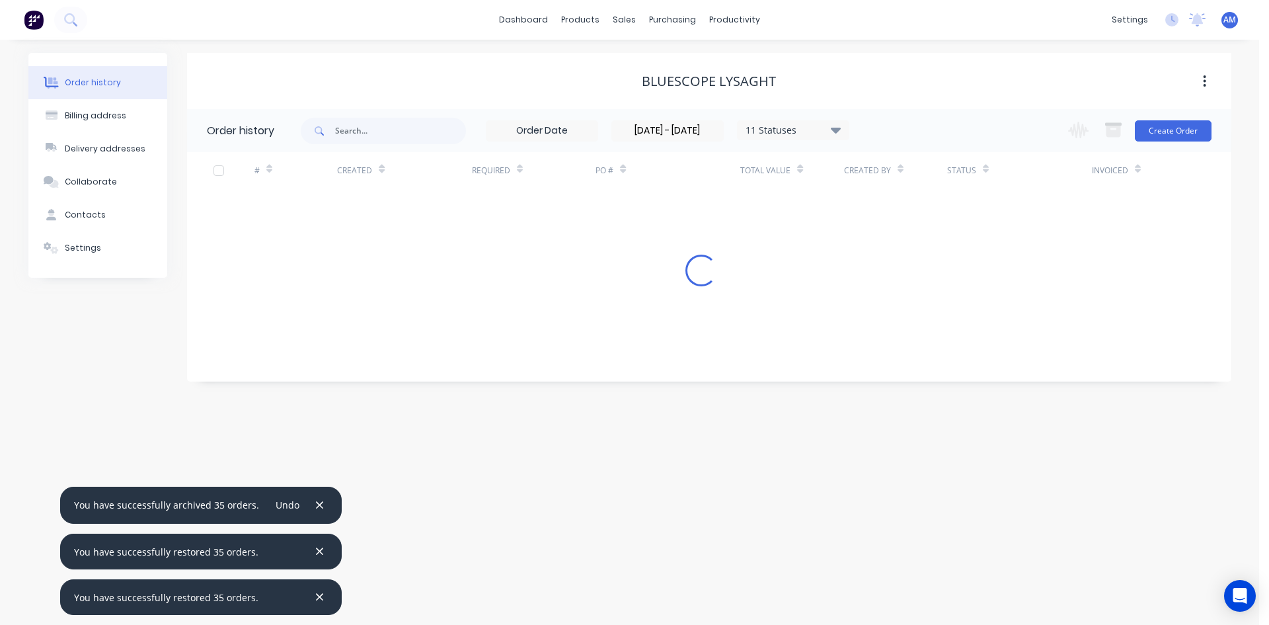
click at [315, 505] on icon "button" at bounding box center [319, 505] width 9 height 12
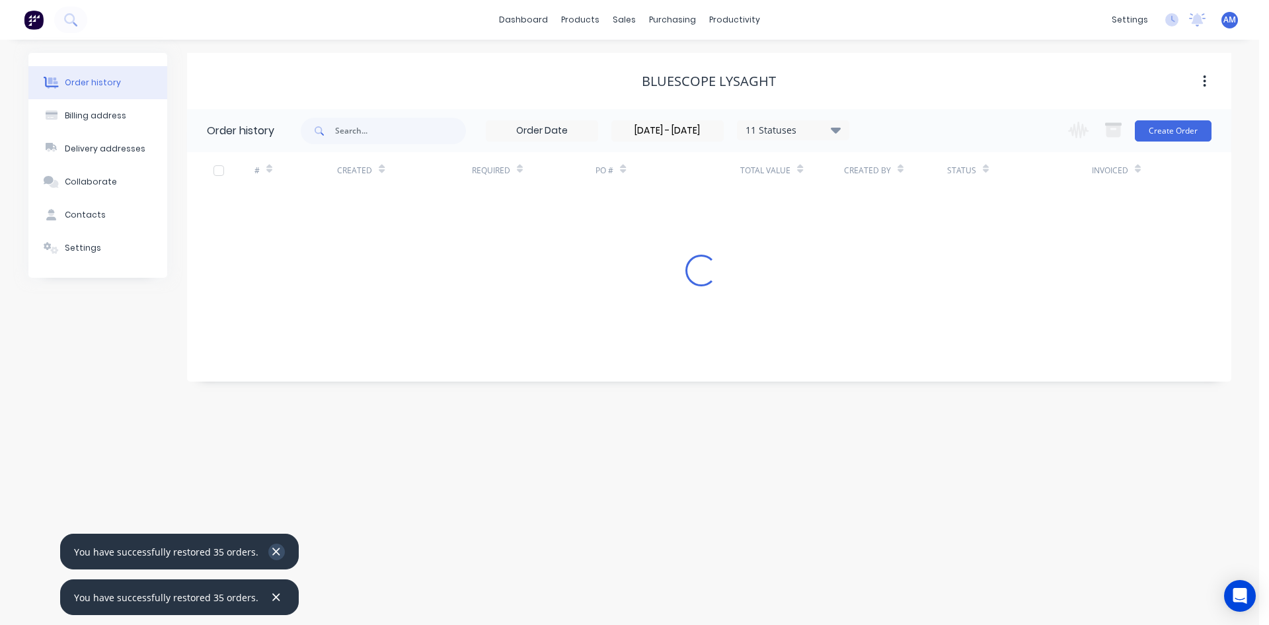
click at [273, 549] on icon "button" at bounding box center [276, 551] width 7 height 7
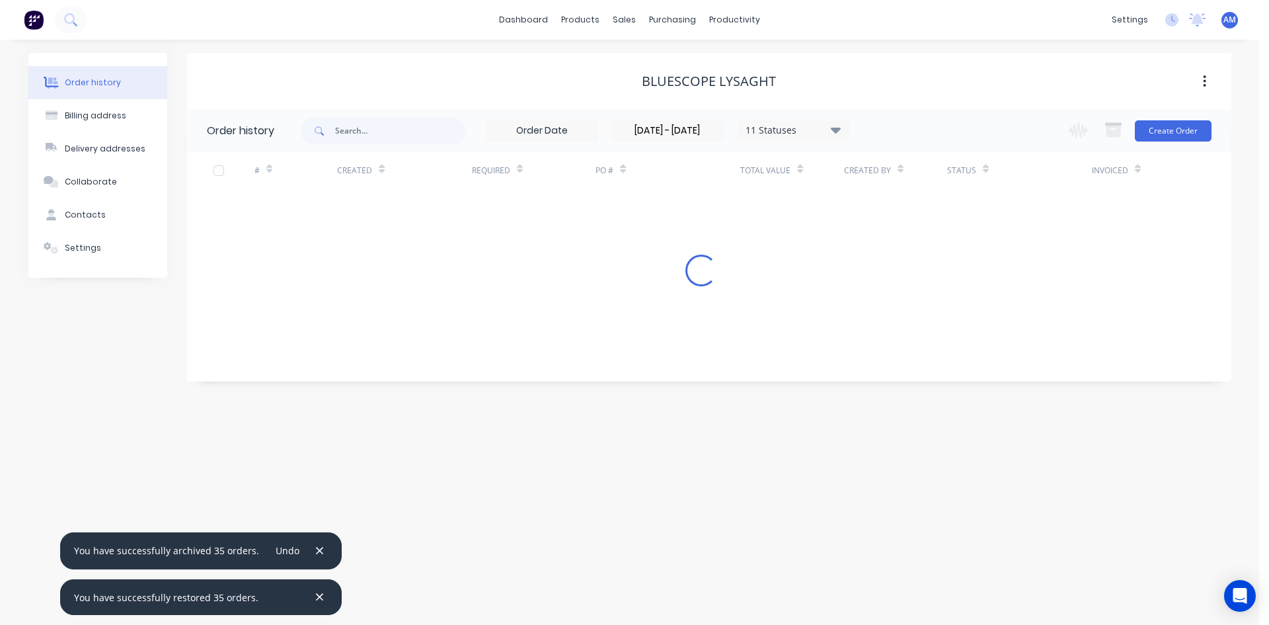
click at [270, 596] on div "You have successfully restored 35 orders." at bounding box center [201, 597] width 282 height 36
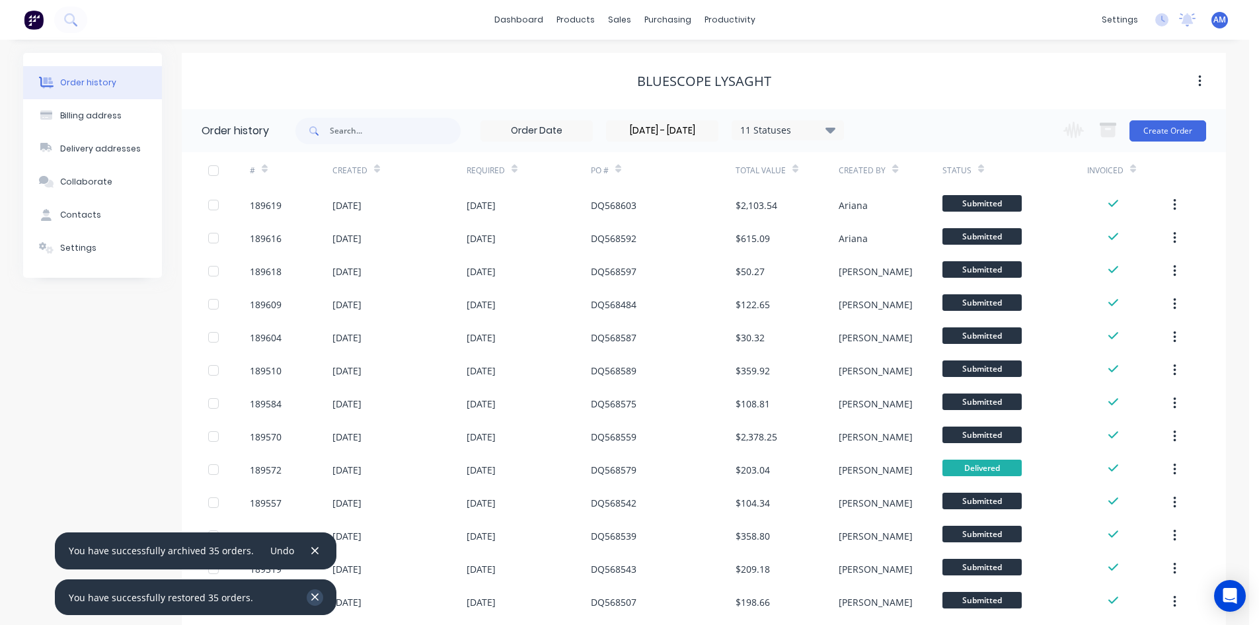
click at [311, 594] on icon "button" at bounding box center [314, 597] width 7 height 7
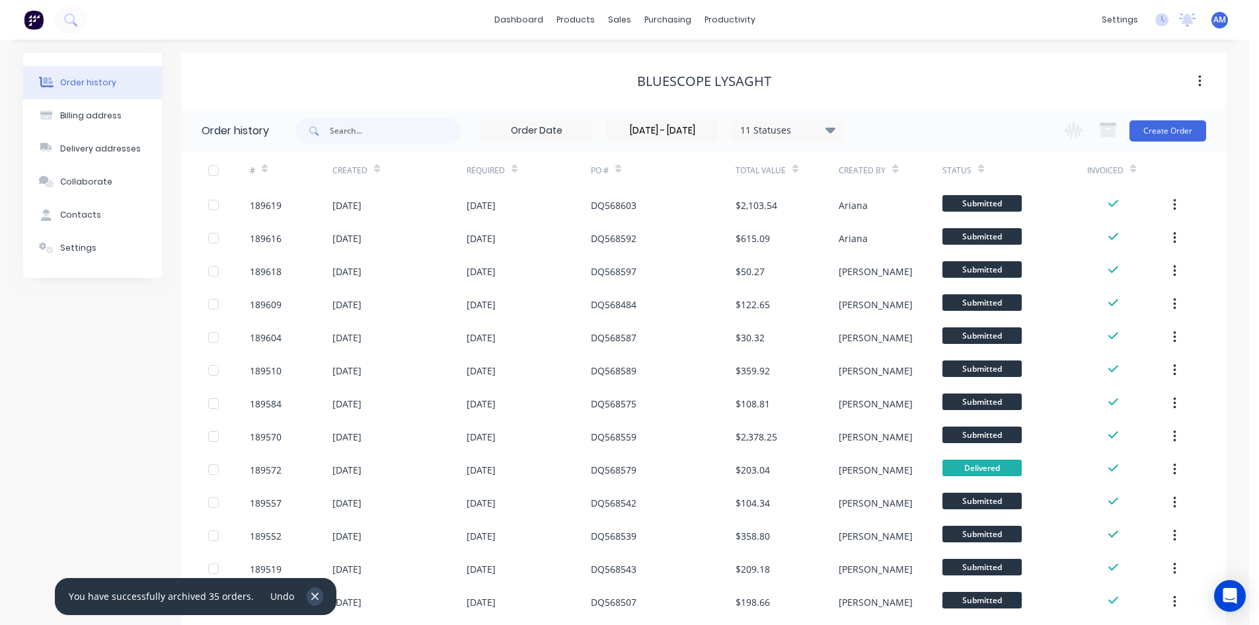
click at [311, 598] on icon "button" at bounding box center [315, 596] width 9 height 12
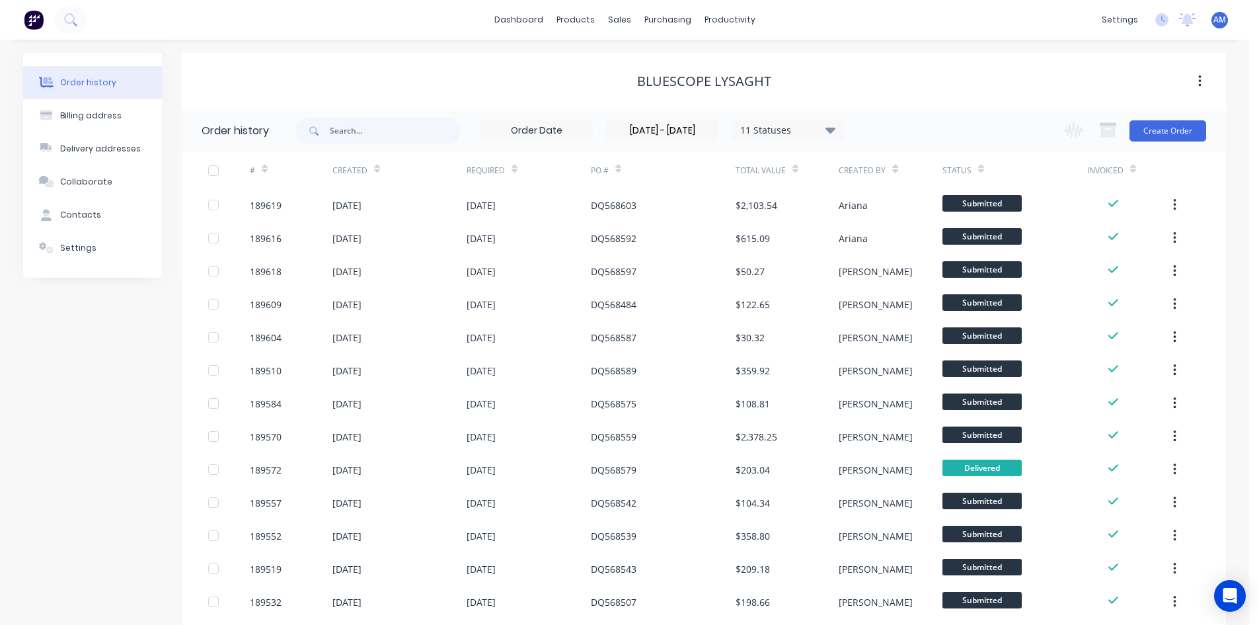
click at [213, 169] on div at bounding box center [213, 170] width 26 height 26
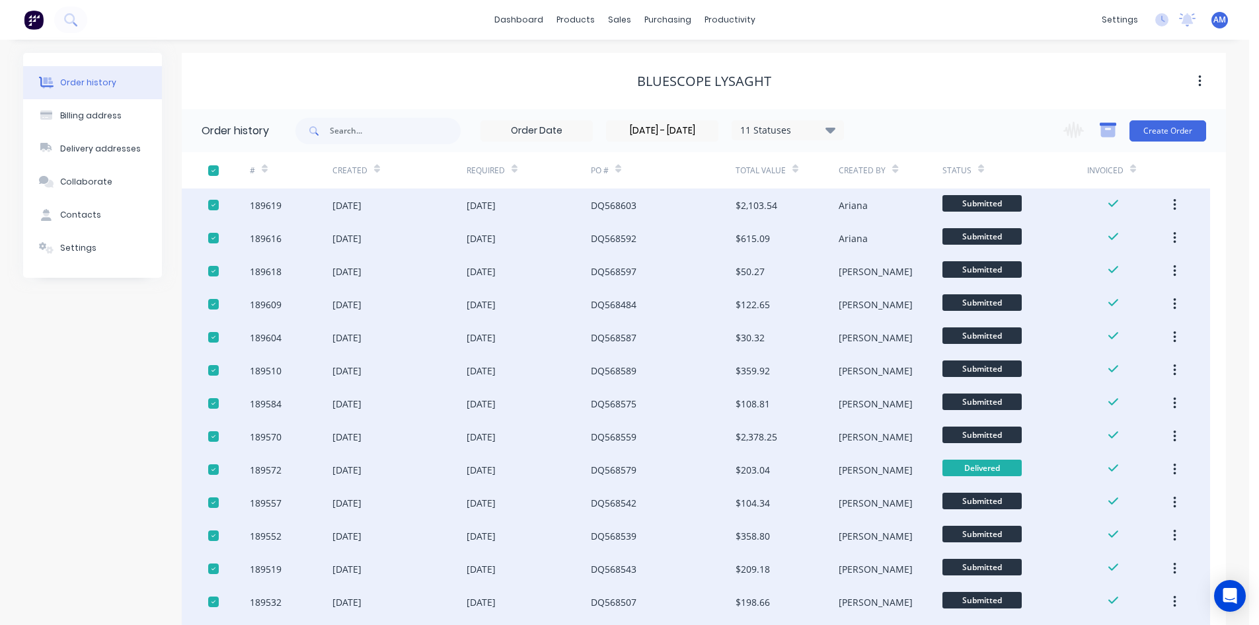
click at [1109, 124] on icon "button" at bounding box center [1108, 124] width 17 height 3
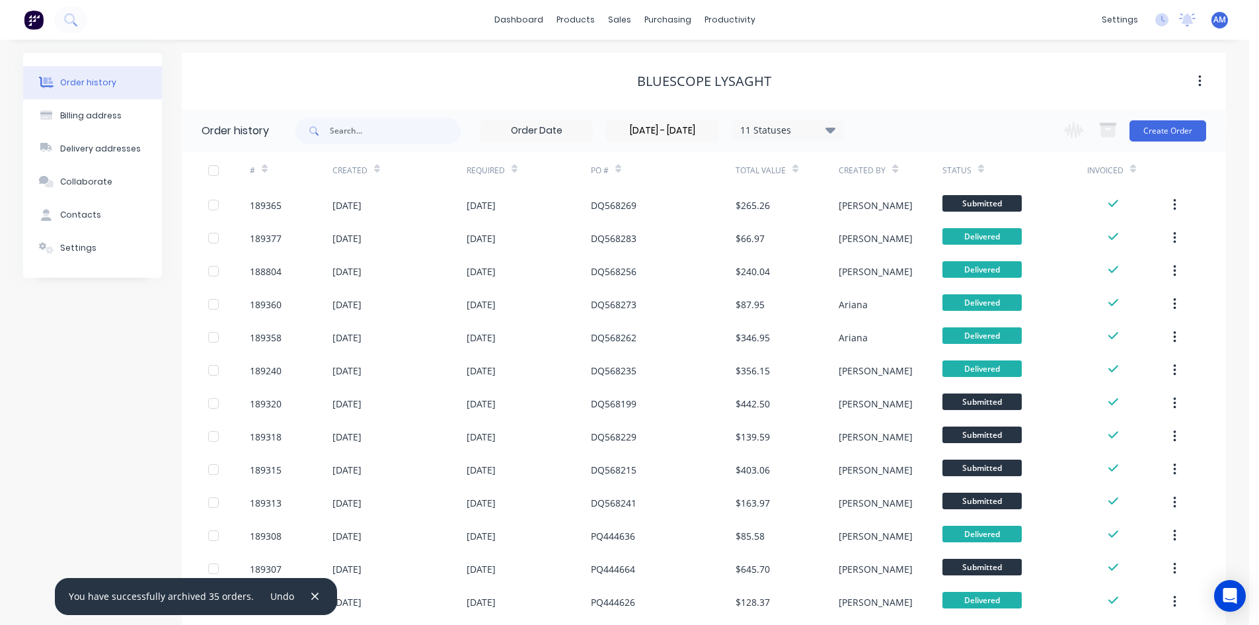
click at [215, 169] on div at bounding box center [213, 170] width 26 height 26
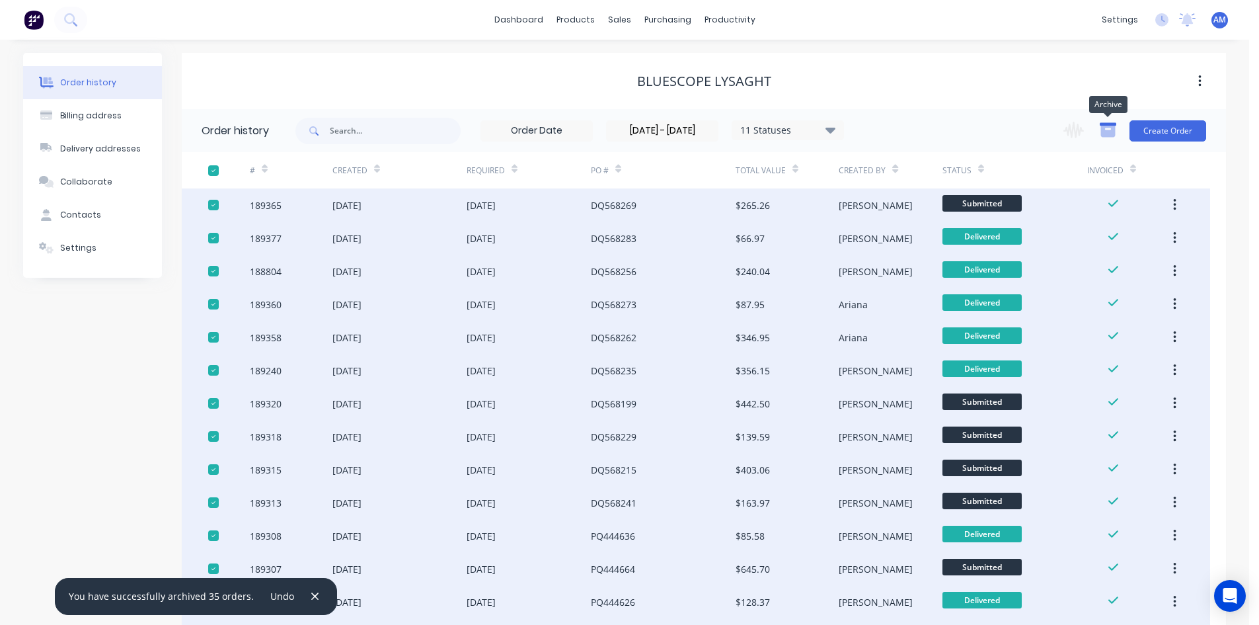
click at [1101, 131] on icon "button" at bounding box center [1108, 130] width 17 height 17
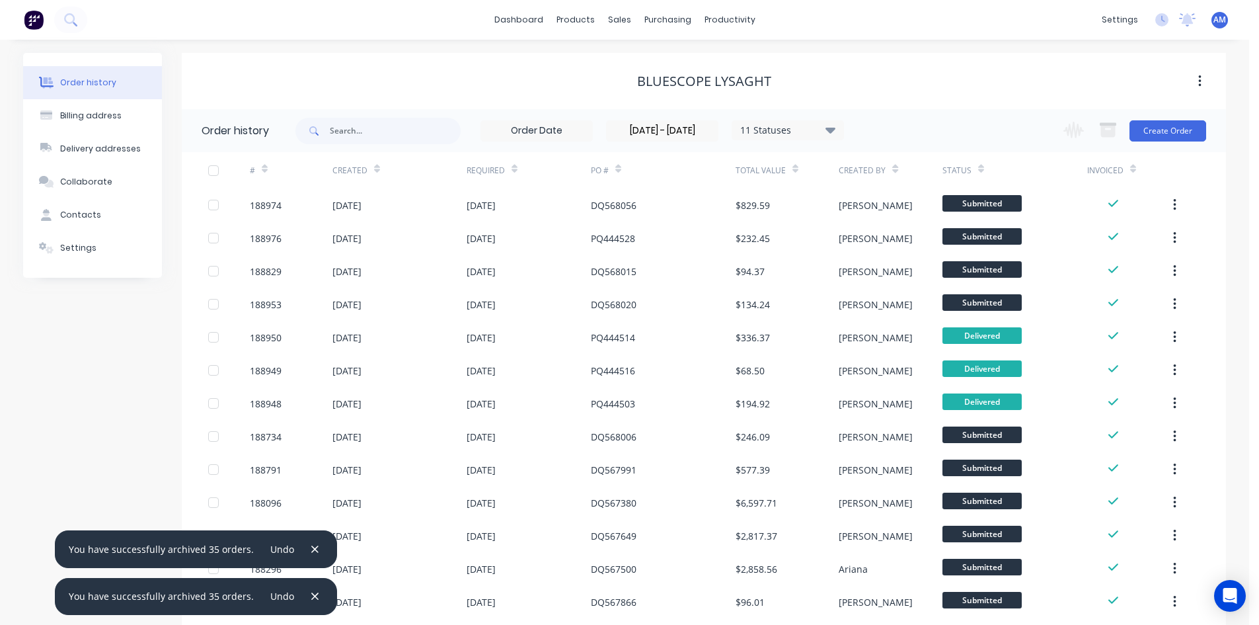
click at [214, 168] on div at bounding box center [213, 170] width 26 height 26
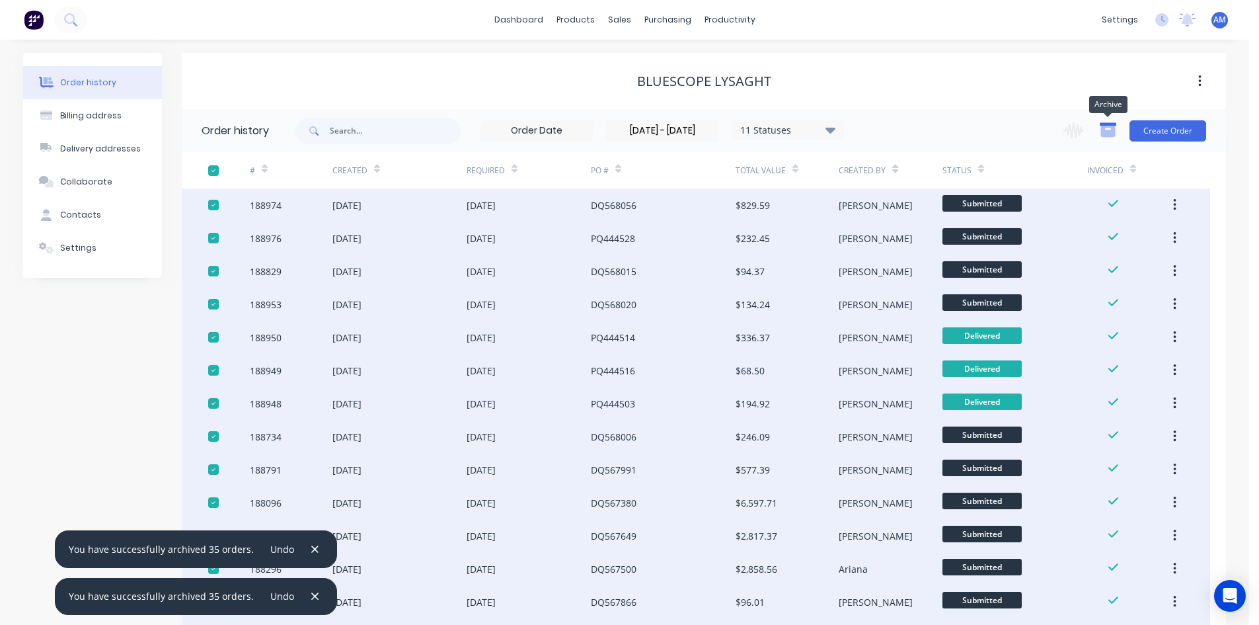
click at [1112, 125] on icon "button" at bounding box center [1108, 124] width 17 height 3
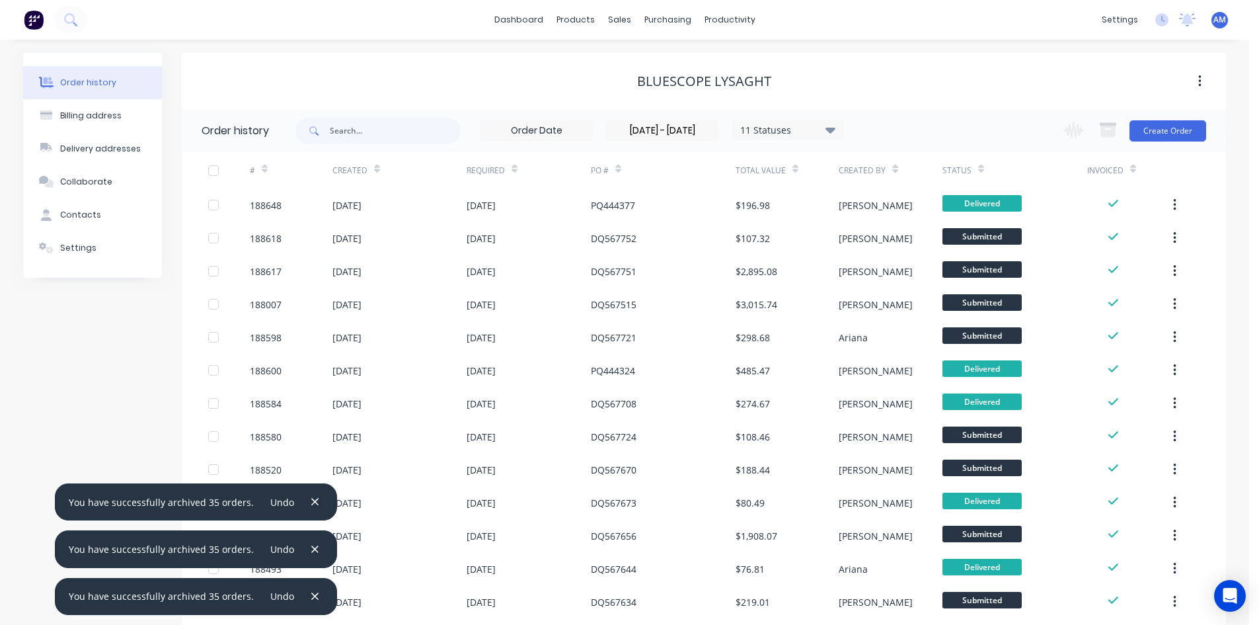
click at [216, 171] on div at bounding box center [213, 170] width 26 height 26
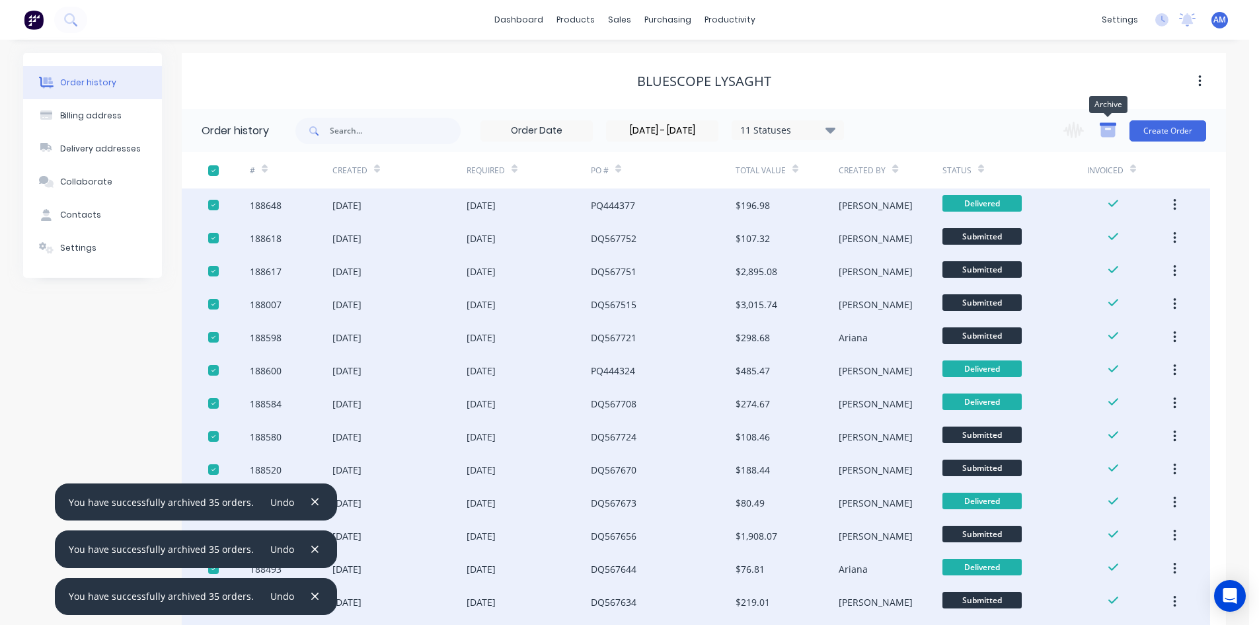
click at [1102, 126] on icon "button" at bounding box center [1108, 131] width 15 height 11
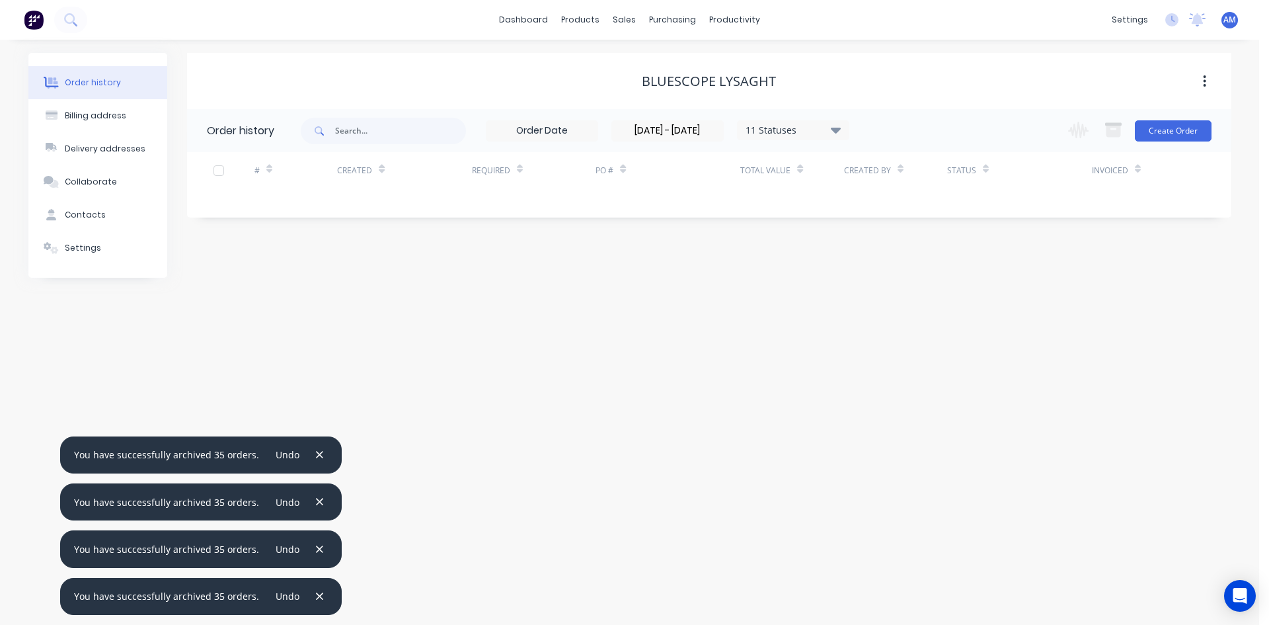
click at [783, 131] on div "11 Statuses" at bounding box center [793, 130] width 111 height 15
click at [888, 311] on div "Archived" at bounding box center [820, 316] width 165 height 26
click at [902, 309] on label at bounding box center [902, 309] width 0 height 0
click at [902, 314] on input "checkbox" at bounding box center [907, 315] width 11 height 13
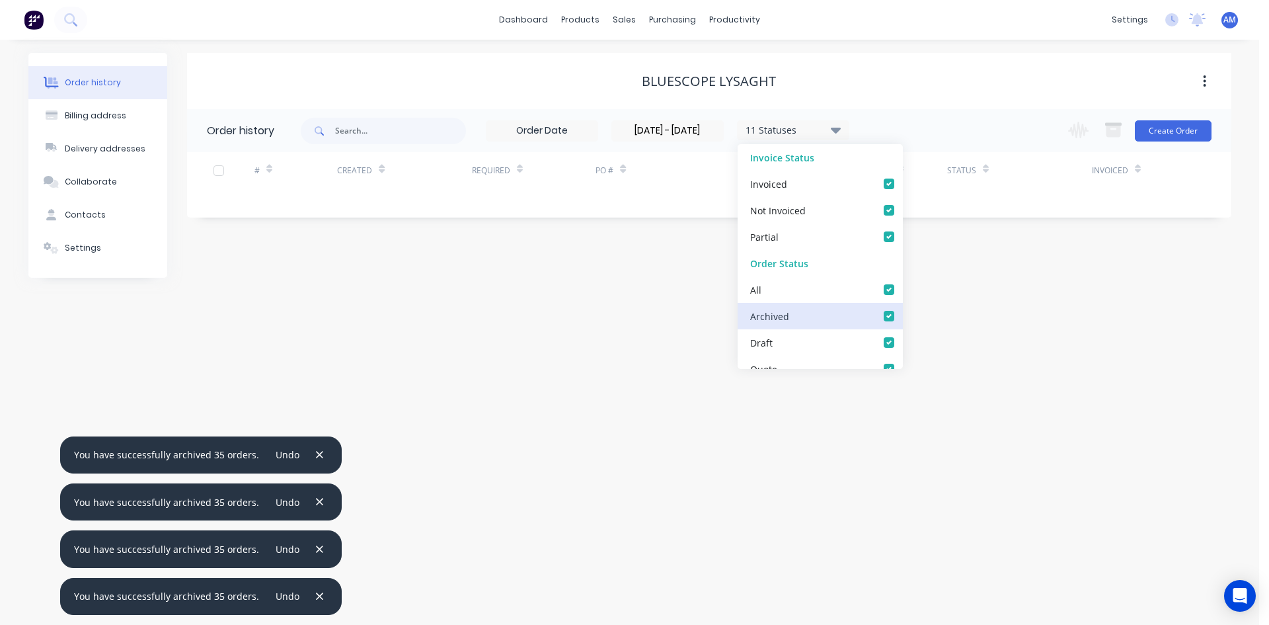
checkbox input "true"
click at [412, 138] on input "text" at bounding box center [400, 131] width 131 height 26
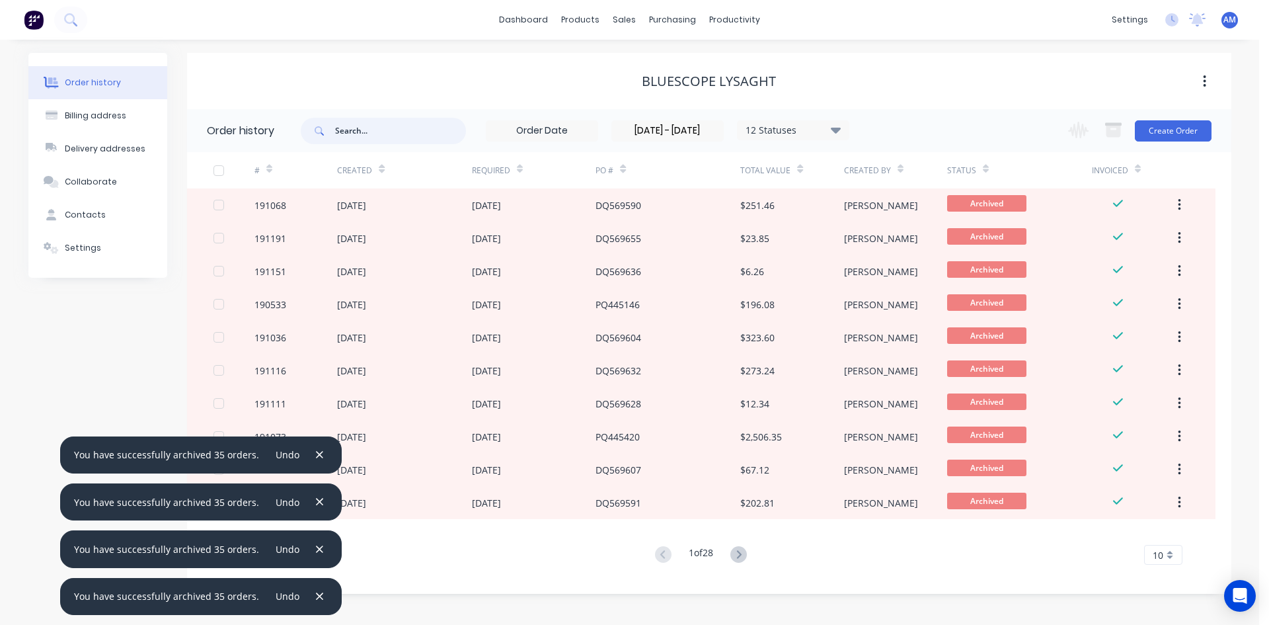
type input "D"
type input "36221"
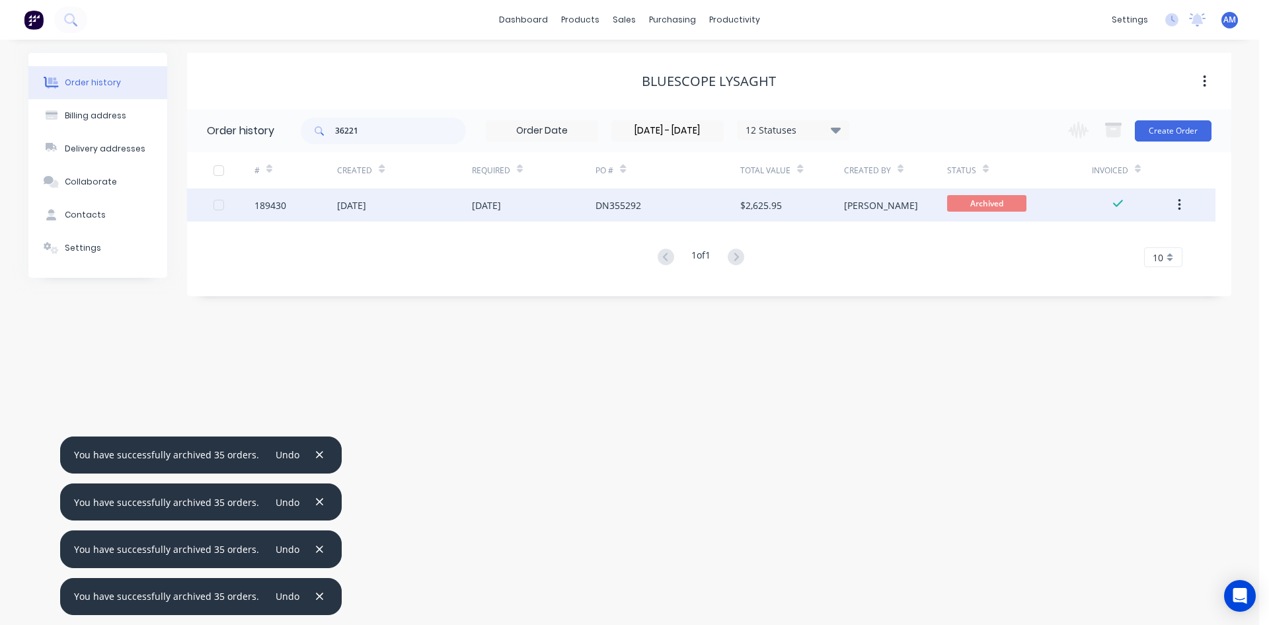
click at [219, 208] on div at bounding box center [219, 205] width 26 height 26
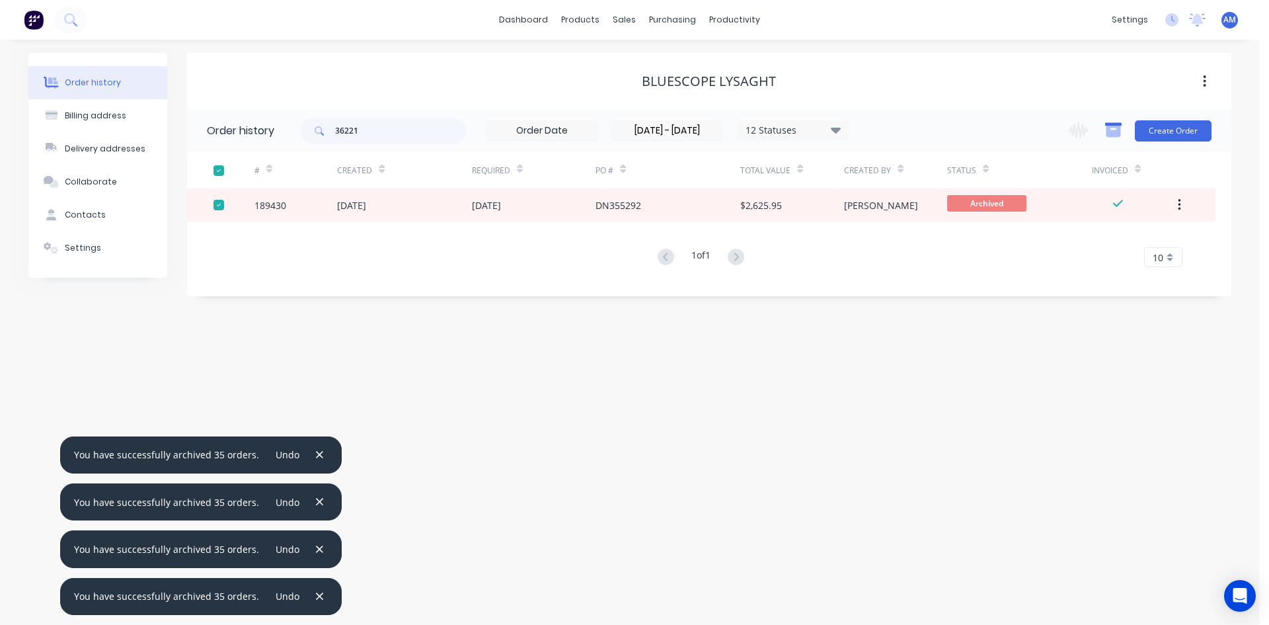
drag, startPoint x: 735, startPoint y: 202, endPoint x: 1115, endPoint y: 130, distance: 386.9
click at [1115, 130] on icon "button" at bounding box center [1113, 130] width 17 height 17
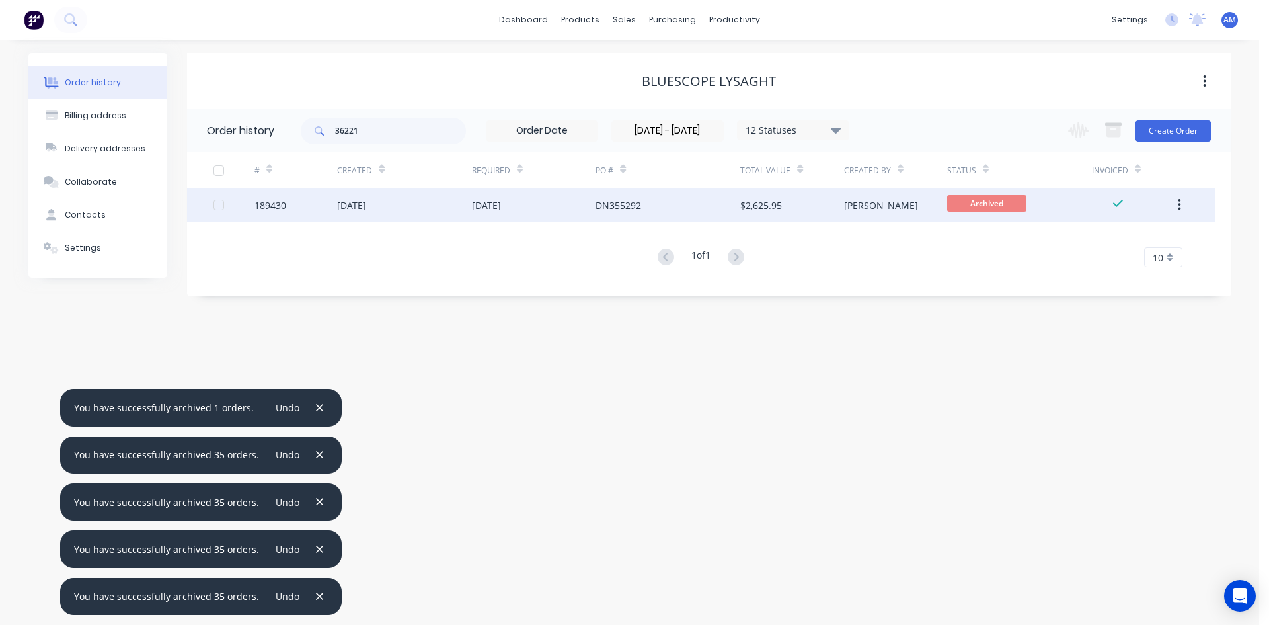
click at [218, 206] on div at bounding box center [219, 205] width 26 height 26
click at [415, 206] on div "[DATE]" at bounding box center [404, 204] width 134 height 33
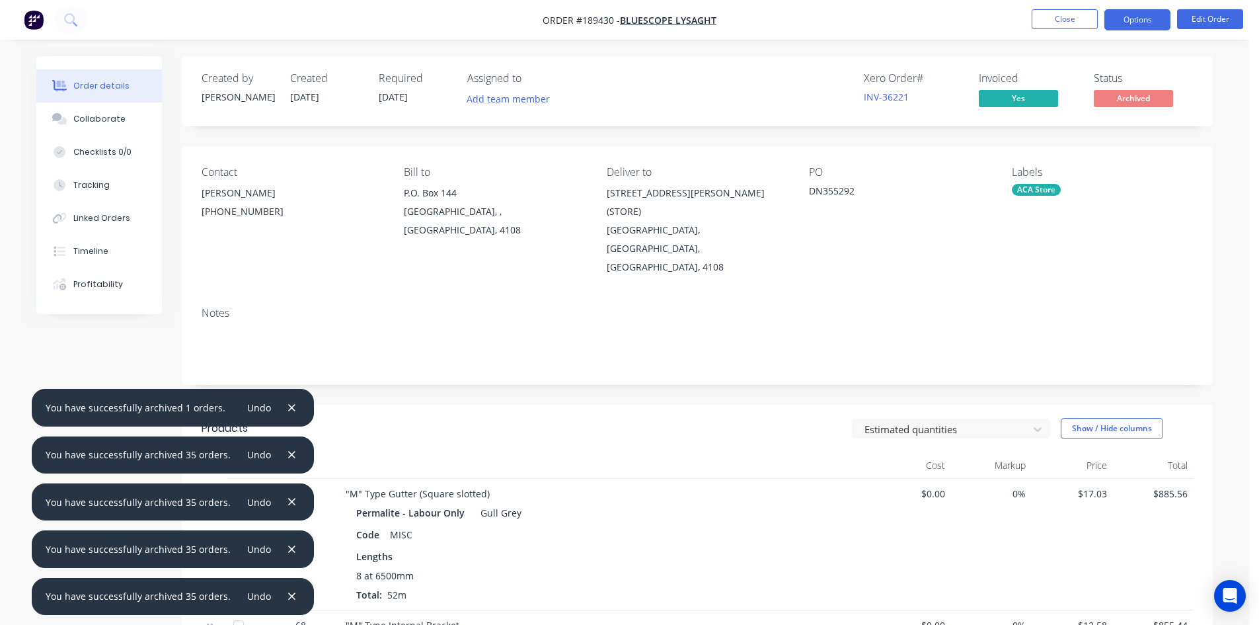
click at [1137, 22] on button "Options" at bounding box center [1138, 19] width 66 height 21
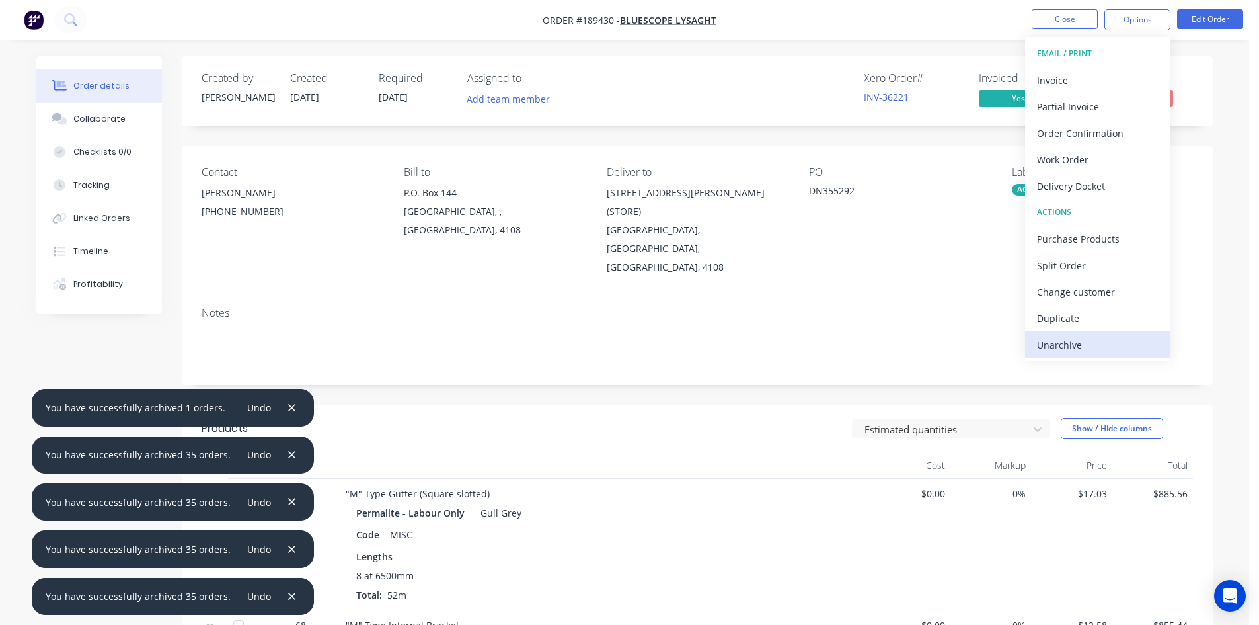
click at [1070, 348] on div "Unarchive" at bounding box center [1098, 344] width 122 height 19
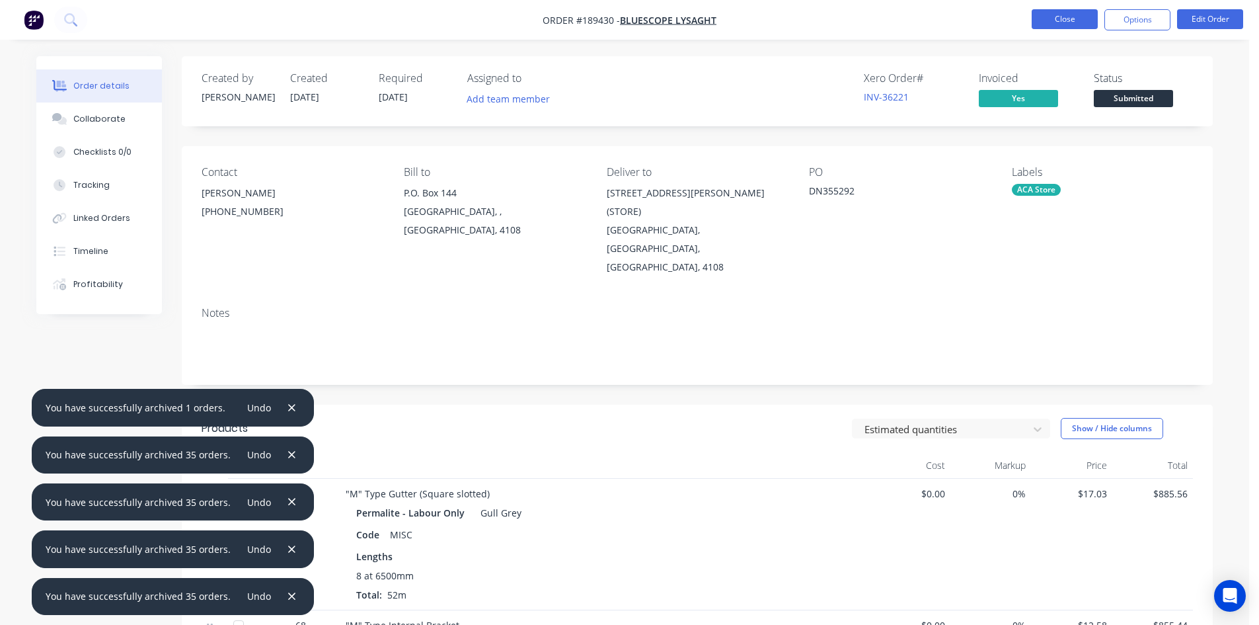
click at [1050, 22] on button "Close" at bounding box center [1065, 19] width 66 height 20
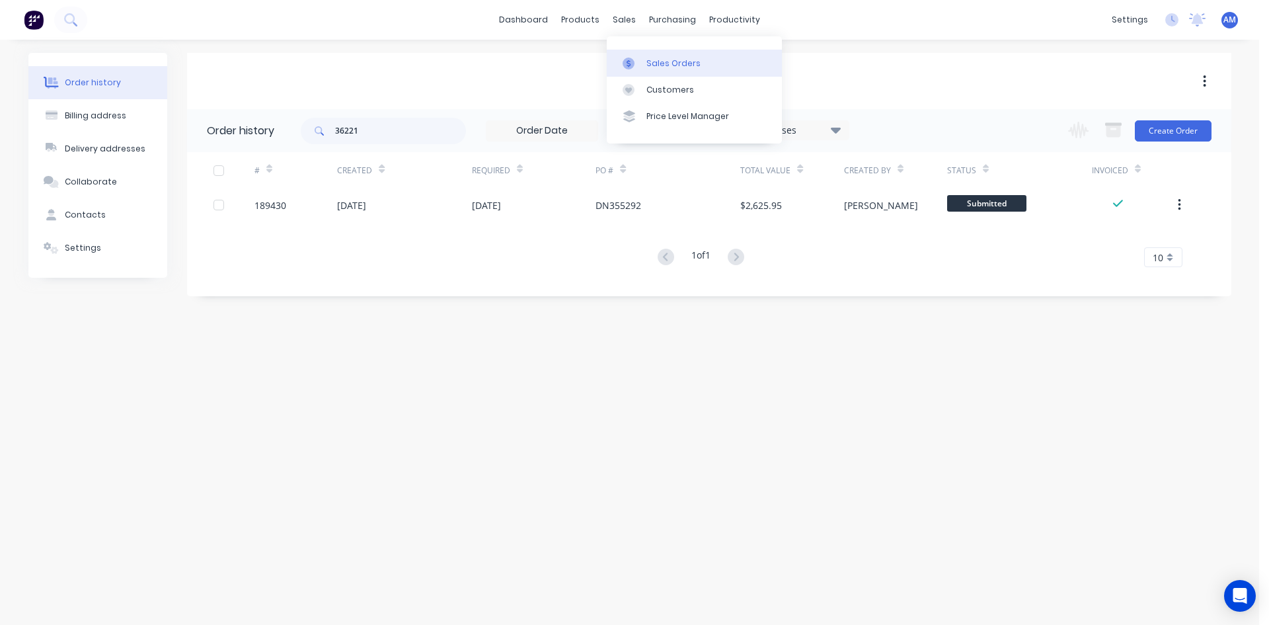
click at [642, 54] on link "Sales Orders" at bounding box center [694, 63] width 175 height 26
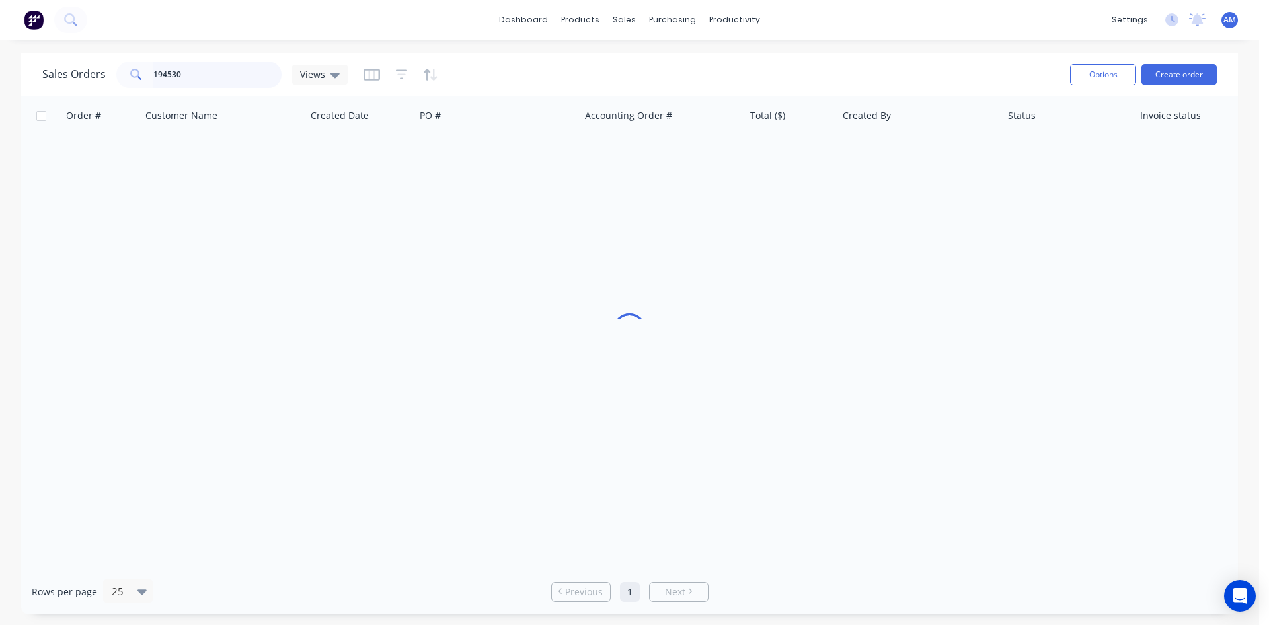
drag, startPoint x: 237, startPoint y: 77, endPoint x: 24, endPoint y: 65, distance: 212.6
click at [24, 65] on div "Sales Orders 194530 Views Options Create order" at bounding box center [629, 74] width 1217 height 43
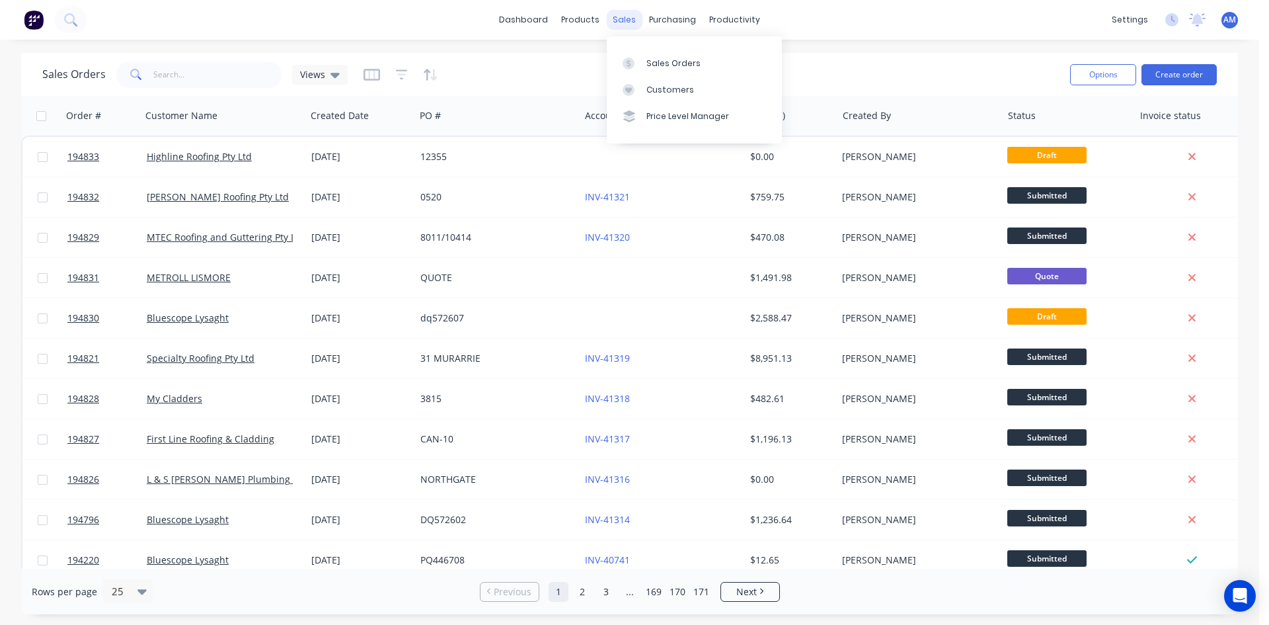
click at [629, 20] on div "sales" at bounding box center [624, 20] width 36 height 20
click at [654, 88] on div "Customers" at bounding box center [671, 90] width 48 height 12
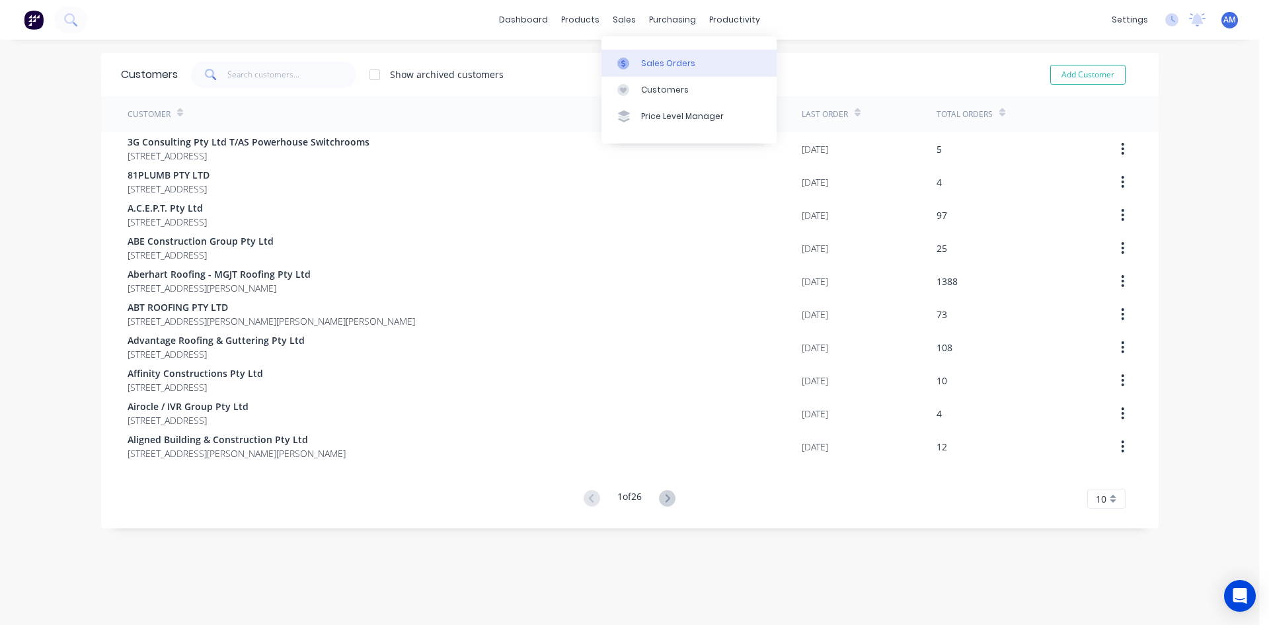
click at [637, 61] on div at bounding box center [627, 64] width 20 height 12
